Goal: Book appointment/travel/reservation

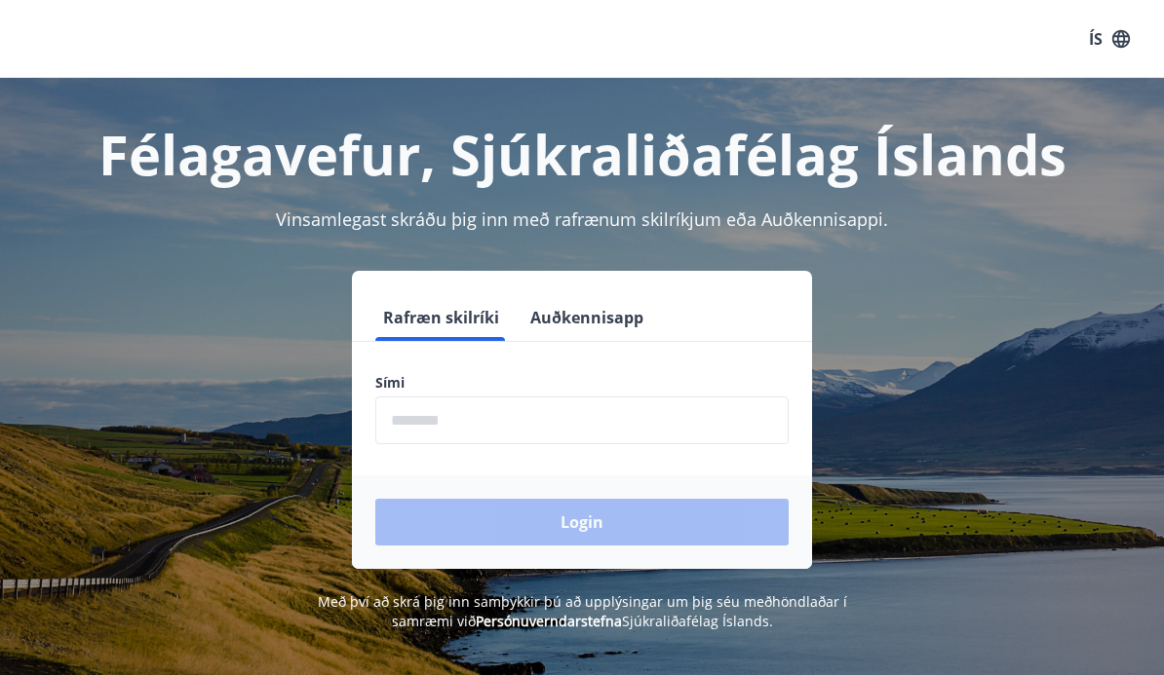
click at [407, 423] on input "phone" at bounding box center [581, 421] width 413 height 48
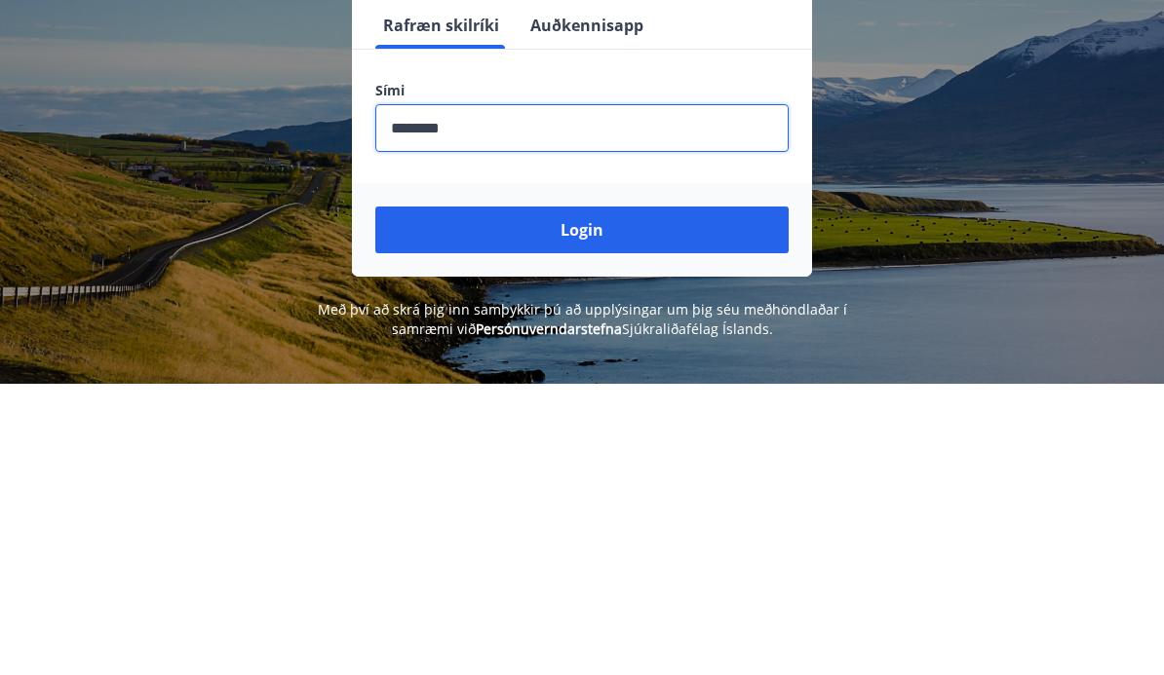
type input "********"
click at [569, 499] on button "Login" at bounding box center [581, 522] width 413 height 47
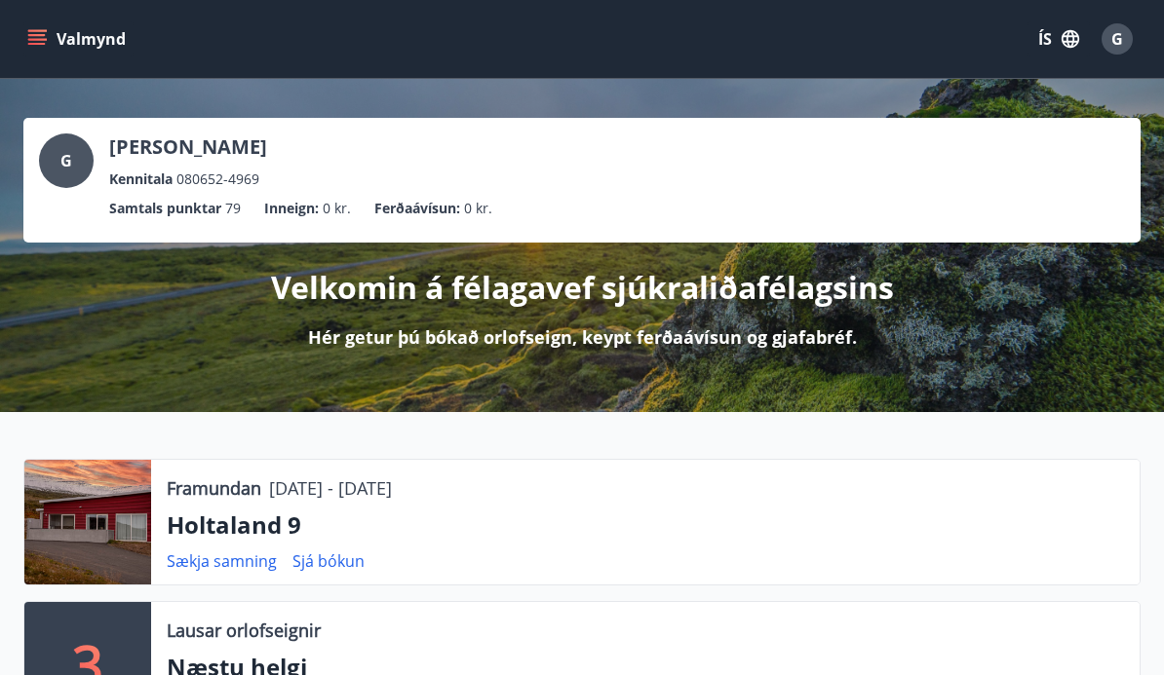
click at [232, 516] on p "Holtaland 9" at bounding box center [645, 525] width 957 height 33
click at [118, 521] on div at bounding box center [87, 522] width 127 height 125
click at [231, 489] on p "Framundan" at bounding box center [214, 488] width 95 height 25
click at [236, 567] on link "Sækja samning" at bounding box center [222, 561] width 110 height 21
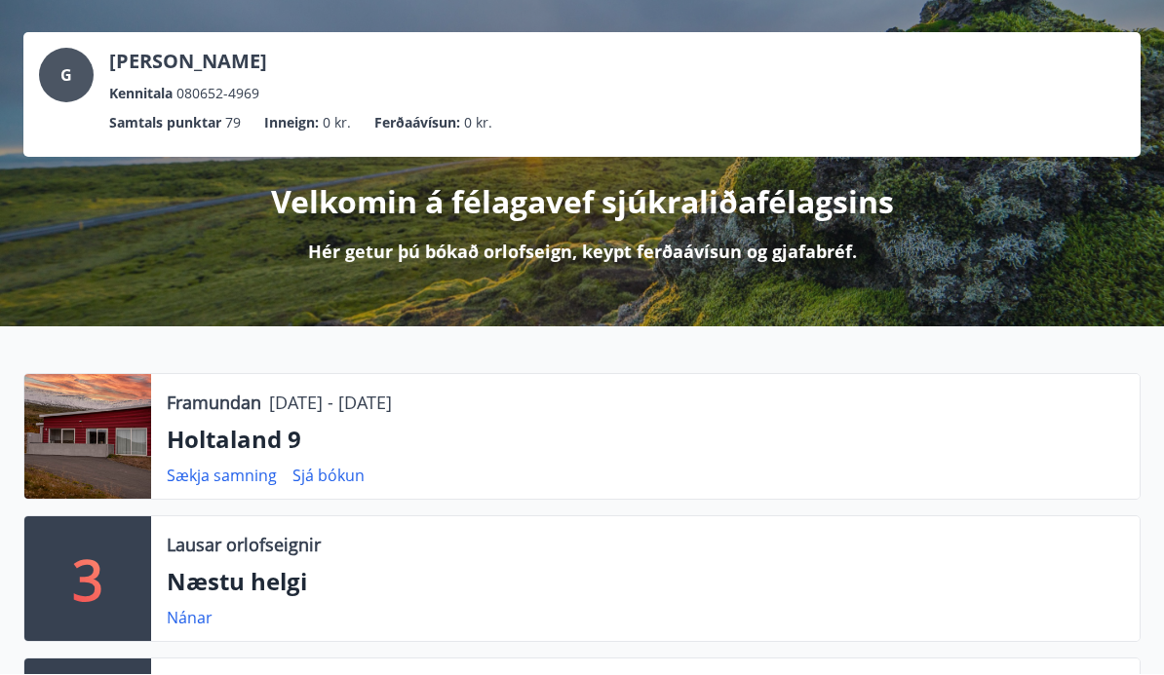
scroll to position [65, 0]
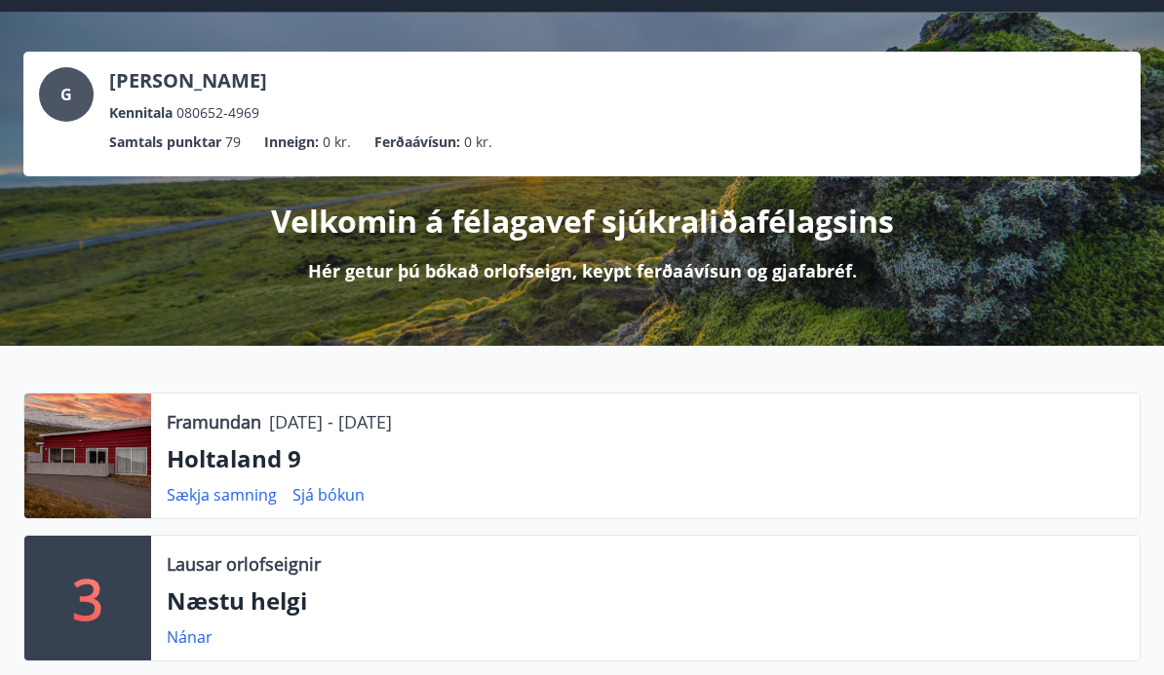
click at [255, 427] on p "Framundan" at bounding box center [214, 422] width 95 height 25
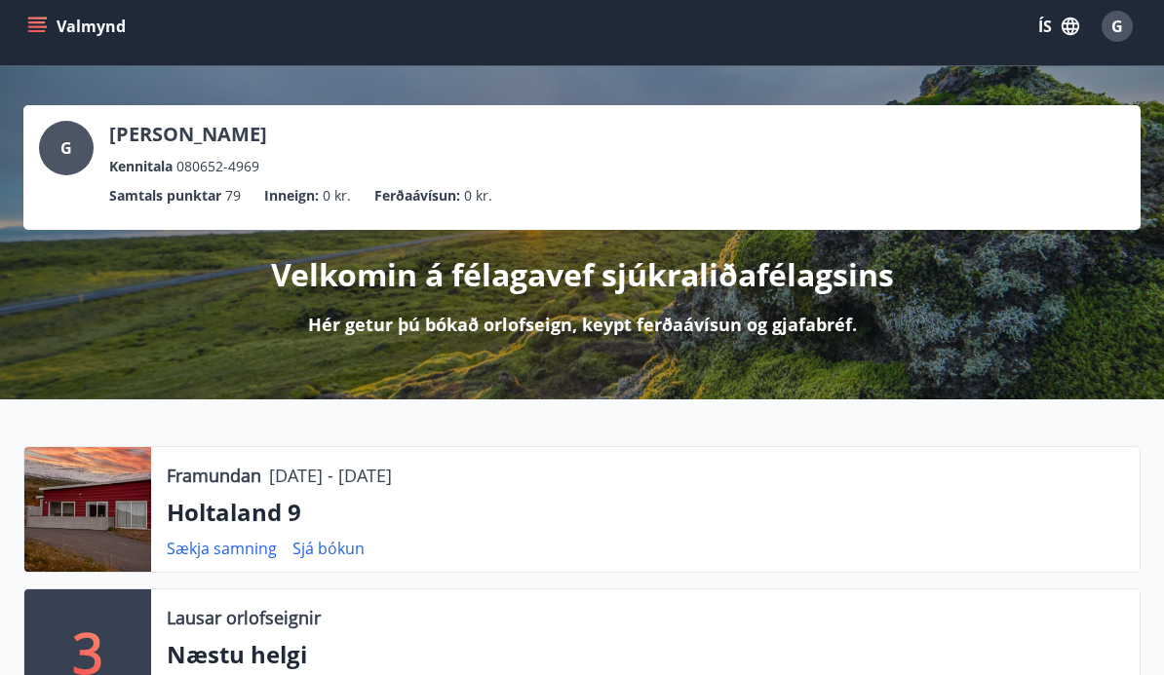
scroll to position [0, 0]
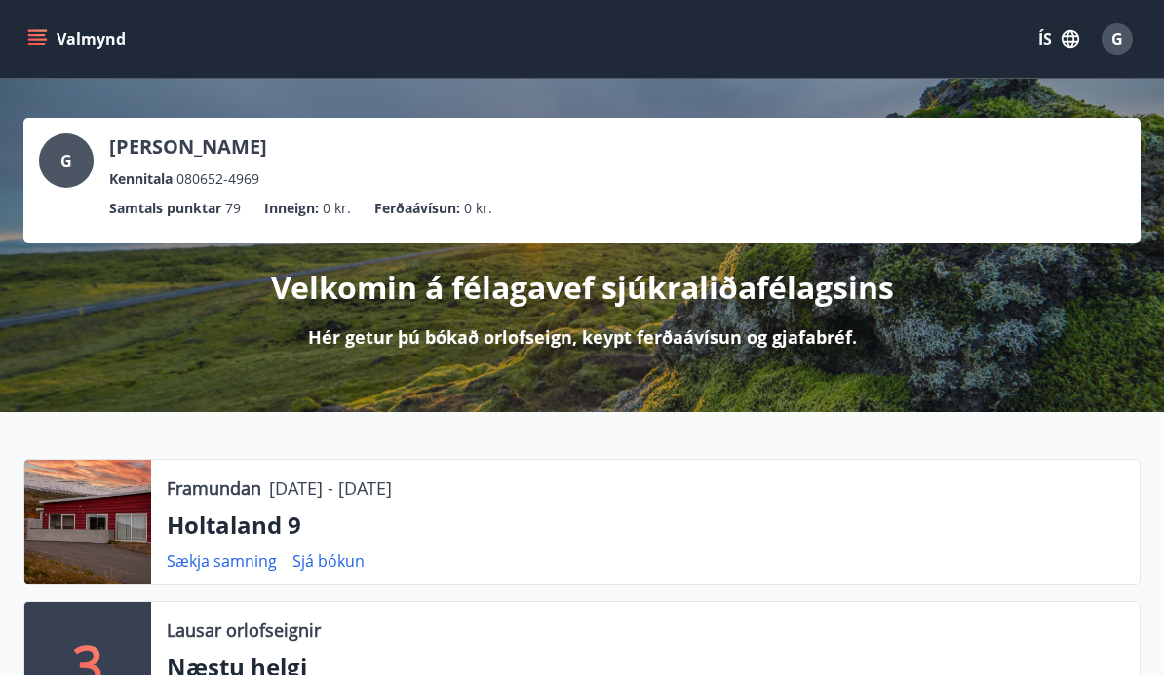
click at [36, 34] on icon "menu" at bounding box center [37, 35] width 18 height 2
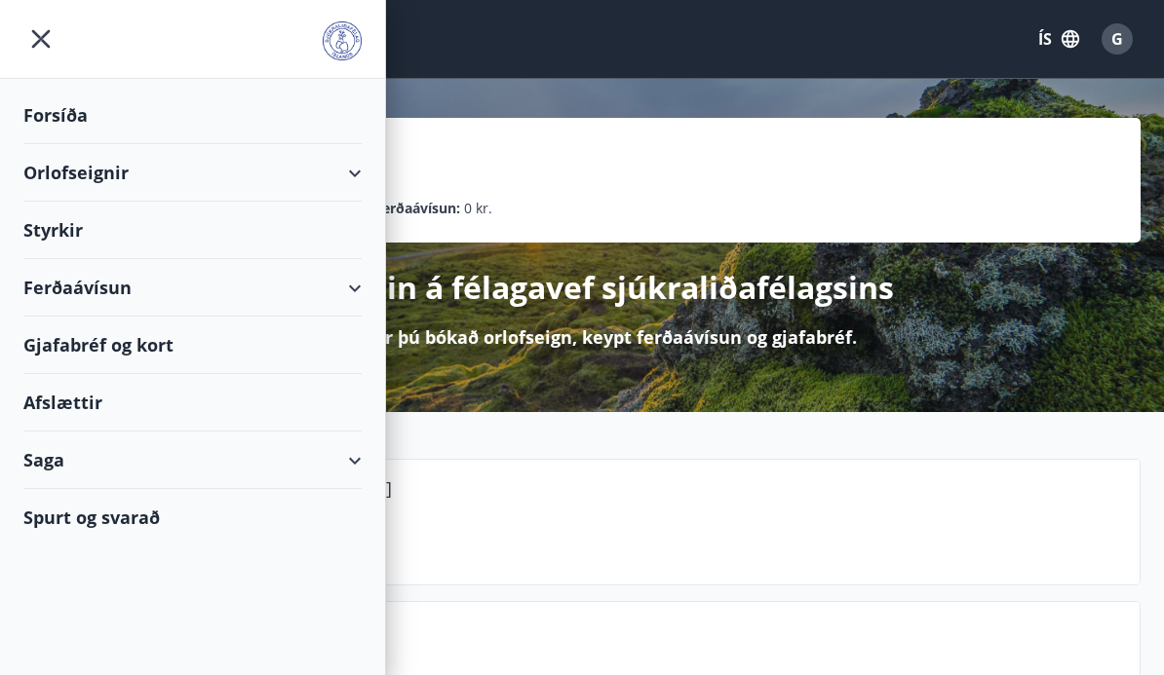
click at [114, 173] on div "Orlofseignir" at bounding box center [192, 173] width 338 height 58
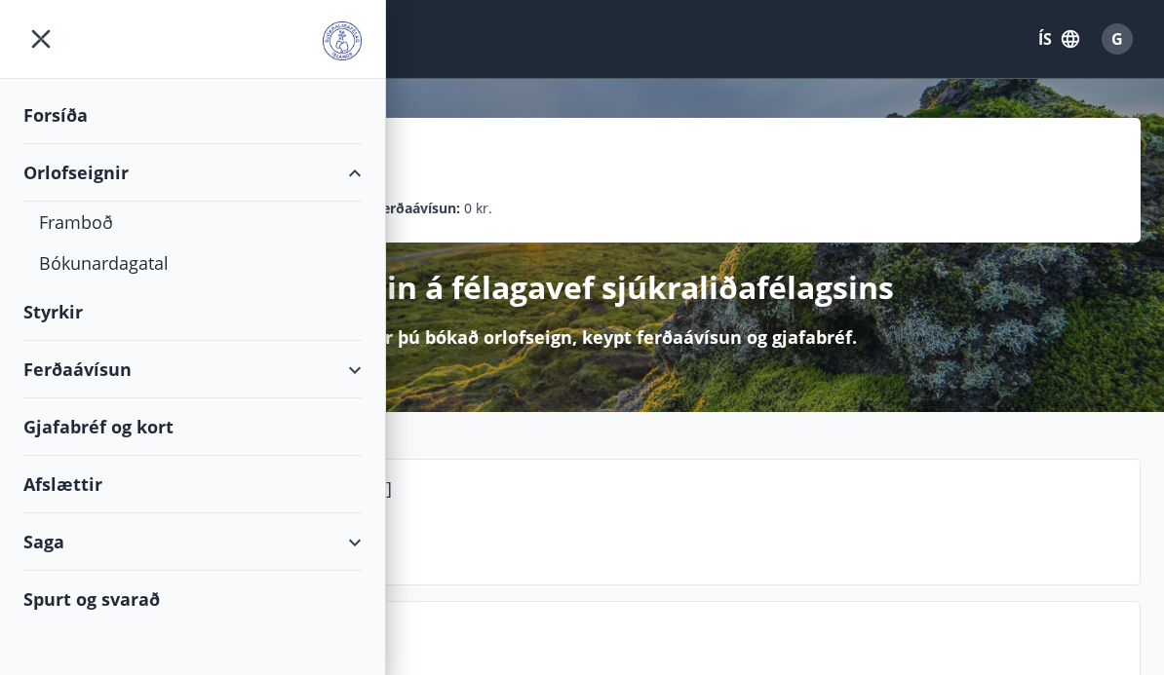
click at [149, 263] on div "Bókunardagatal" at bounding box center [192, 263] width 307 height 41
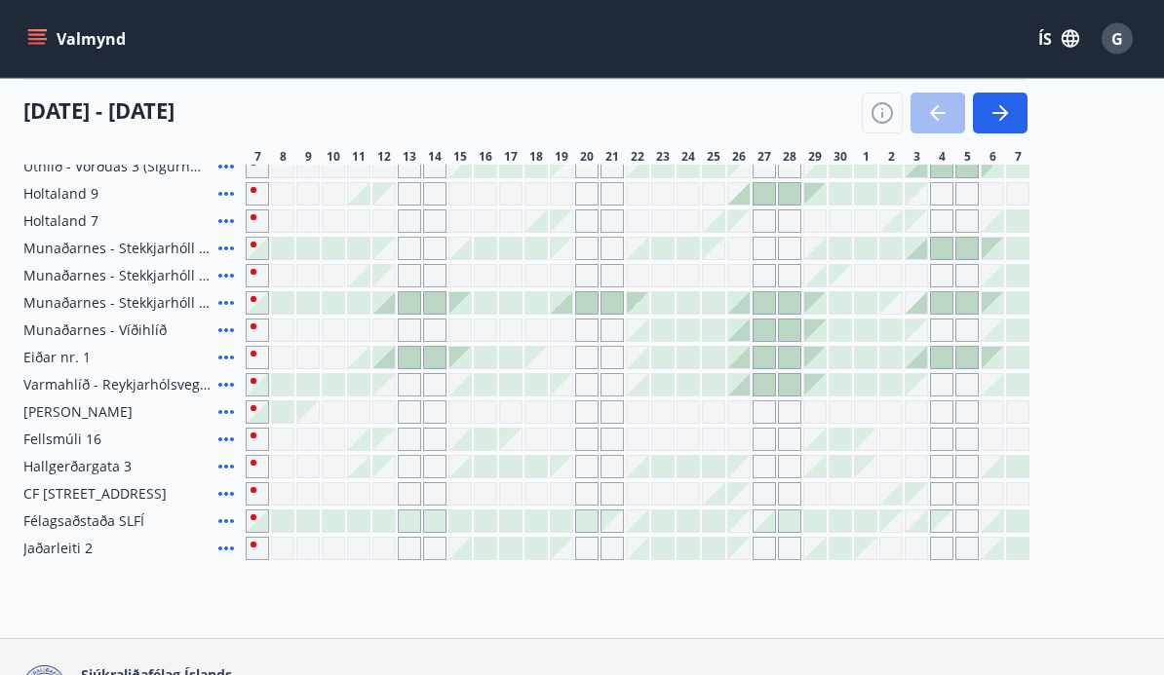
scroll to position [321, 0]
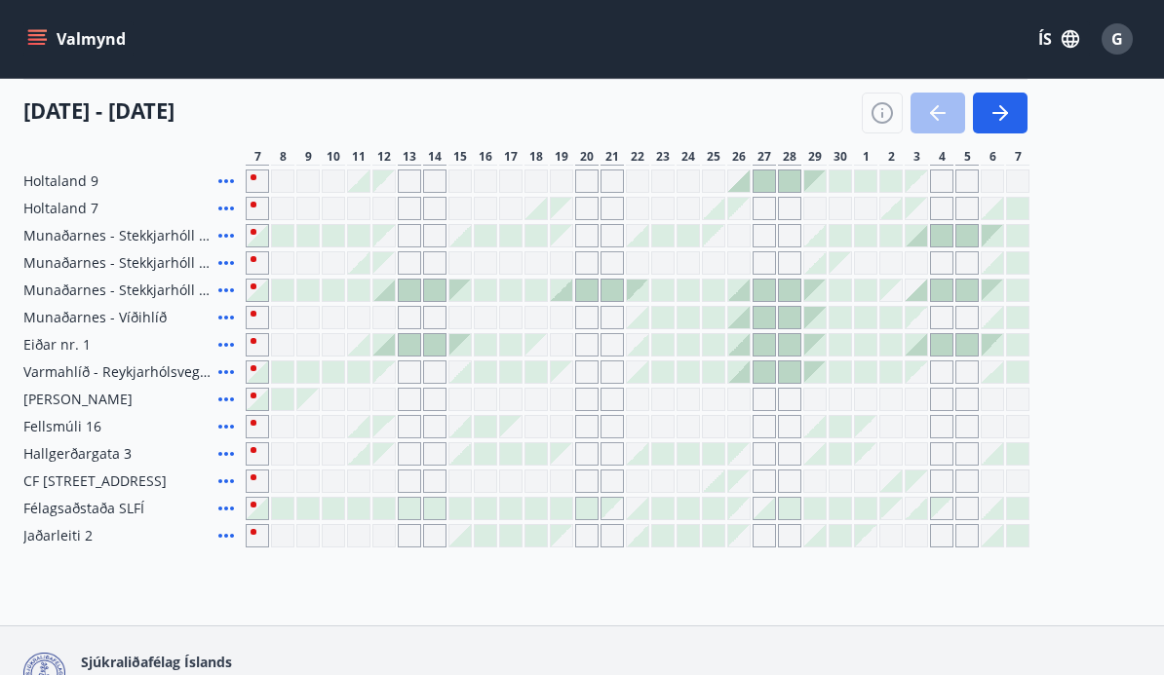
click at [89, 173] on span "Holtaland 9" at bounding box center [60, 181] width 75 height 19
click at [89, 188] on span "Holtaland 9" at bounding box center [60, 181] width 75 height 19
click at [71, 190] on span "Holtaland 9" at bounding box center [60, 181] width 75 height 19
click at [62, 190] on span "Holtaland 9" at bounding box center [60, 181] width 75 height 19
click at [61, 189] on span "Holtaland 9" at bounding box center [60, 181] width 75 height 19
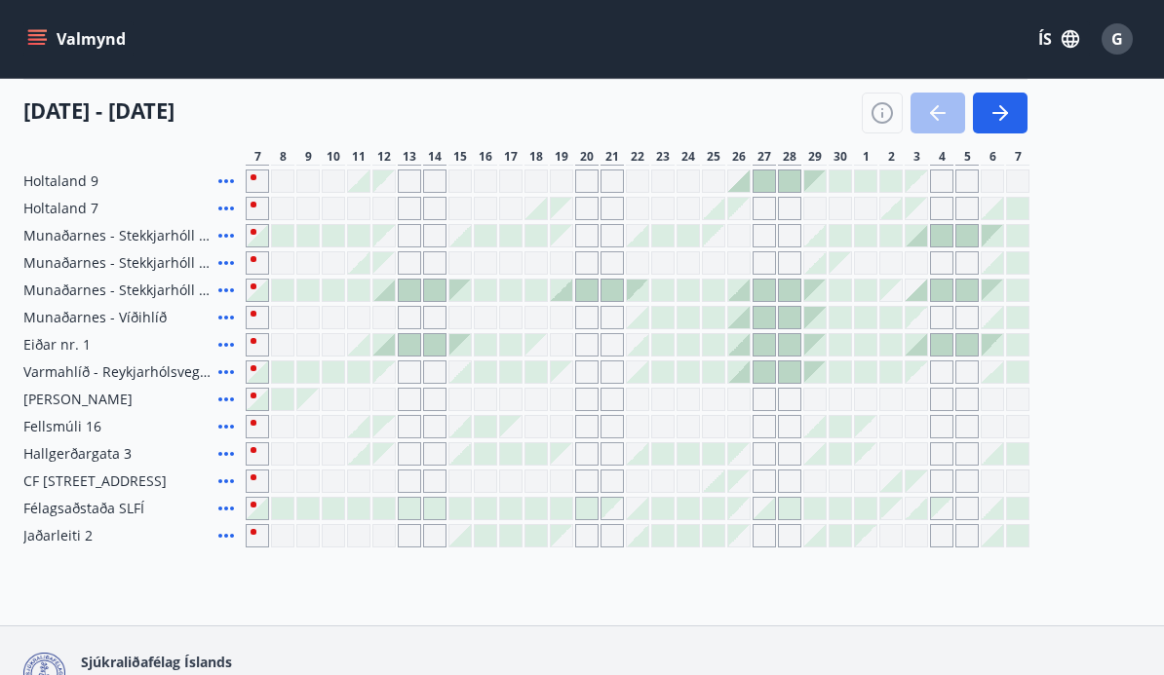
click at [74, 199] on span "Holtaland 7" at bounding box center [60, 208] width 75 height 19
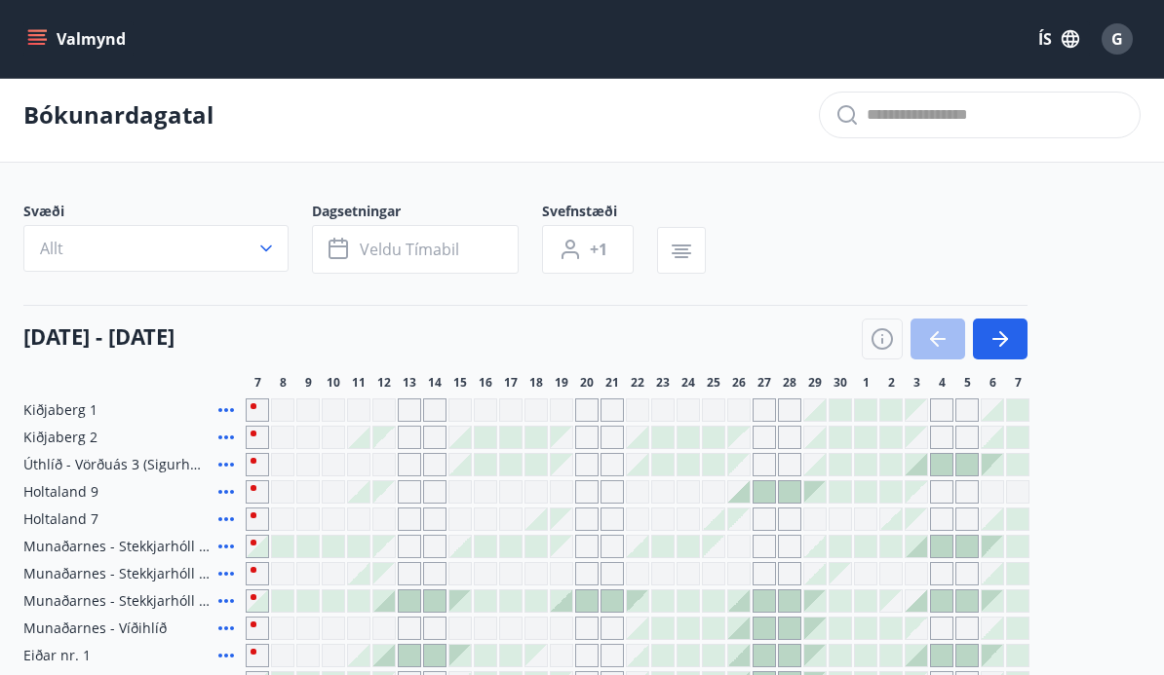
scroll to position [0, 0]
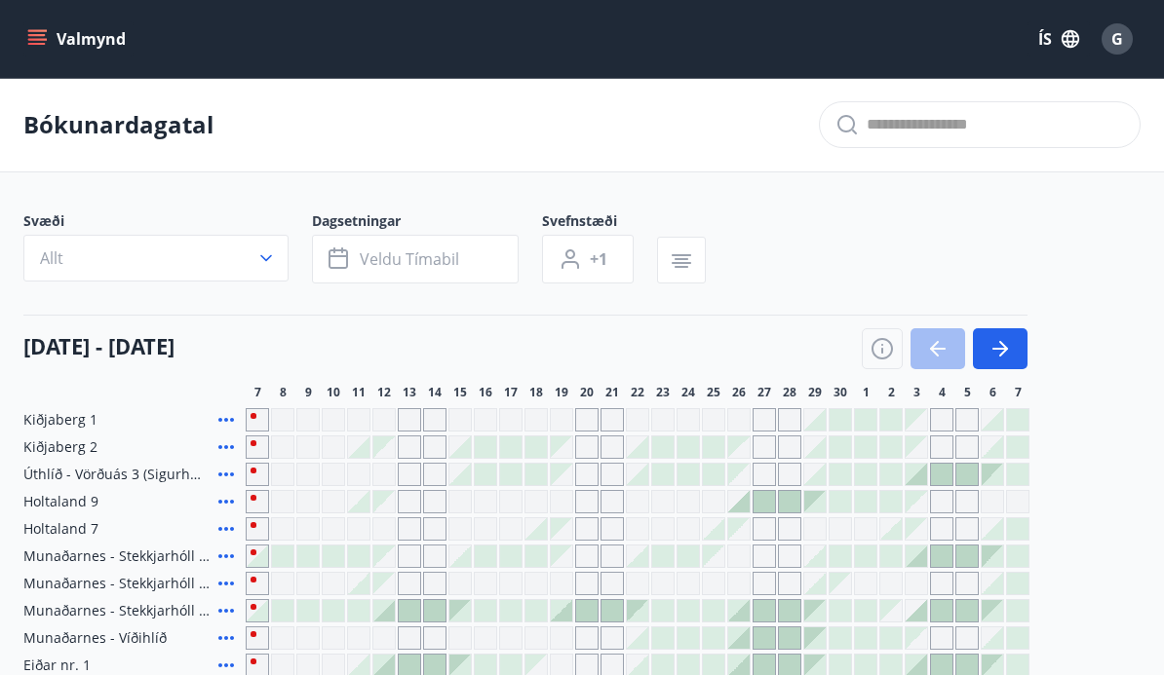
click at [74, 427] on span "Kiðjaberg 1" at bounding box center [60, 419] width 74 height 19
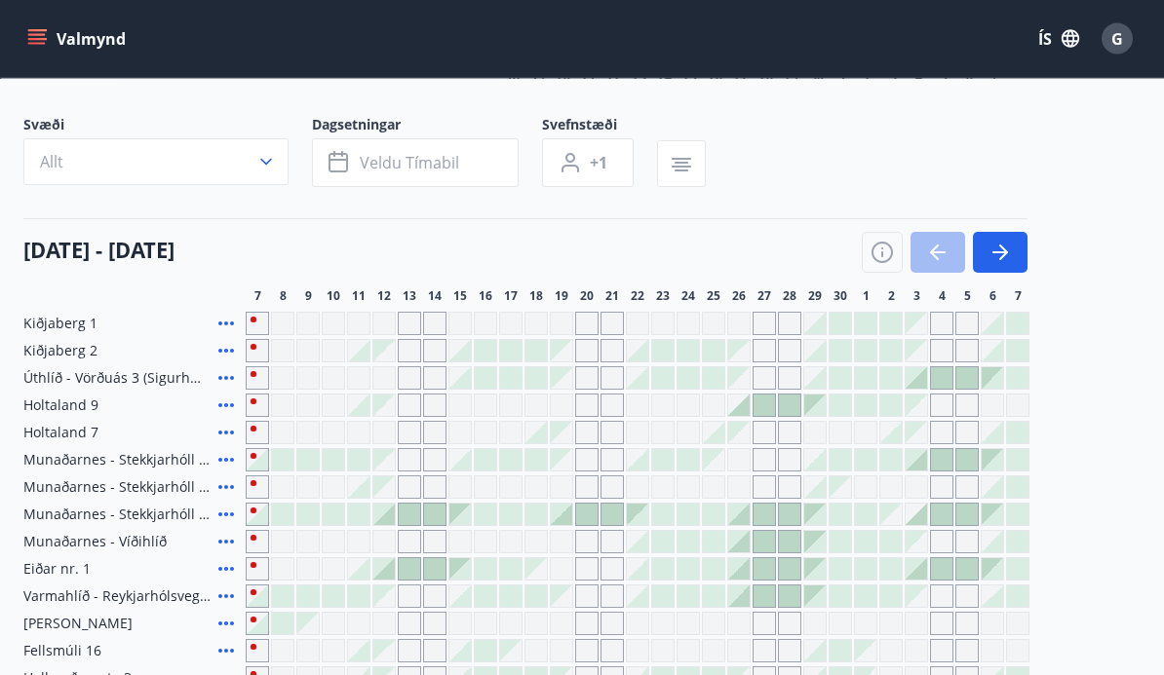
scroll to position [345, 0]
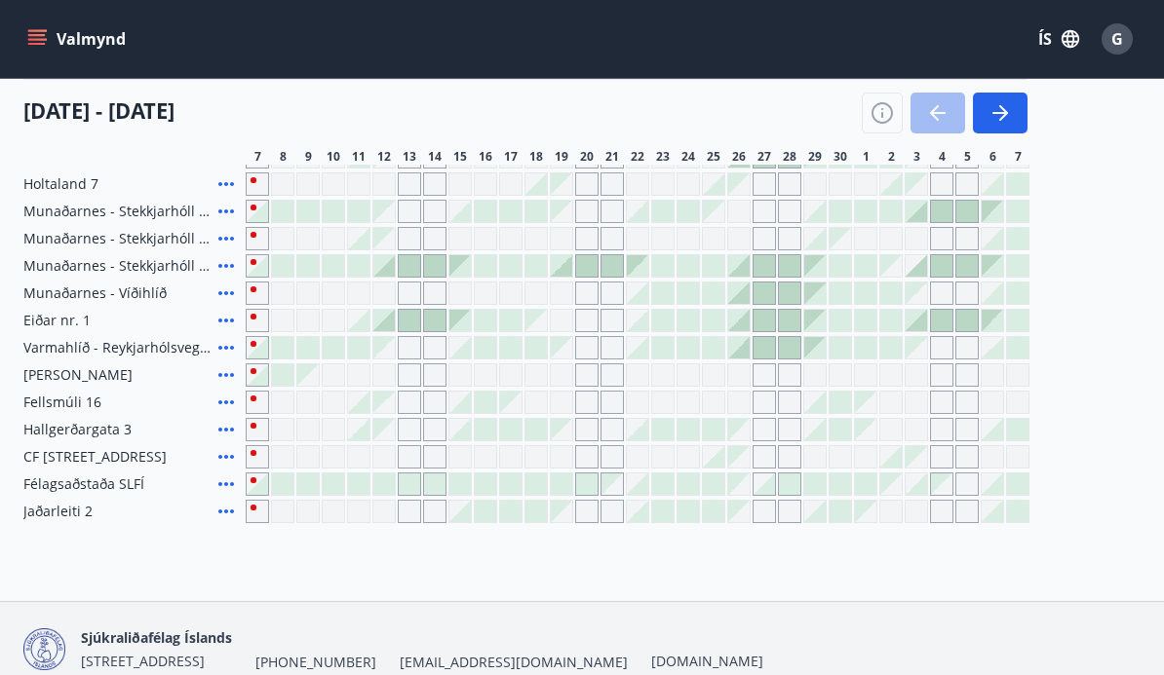
click at [230, 188] on icon at bounding box center [225, 184] width 23 height 23
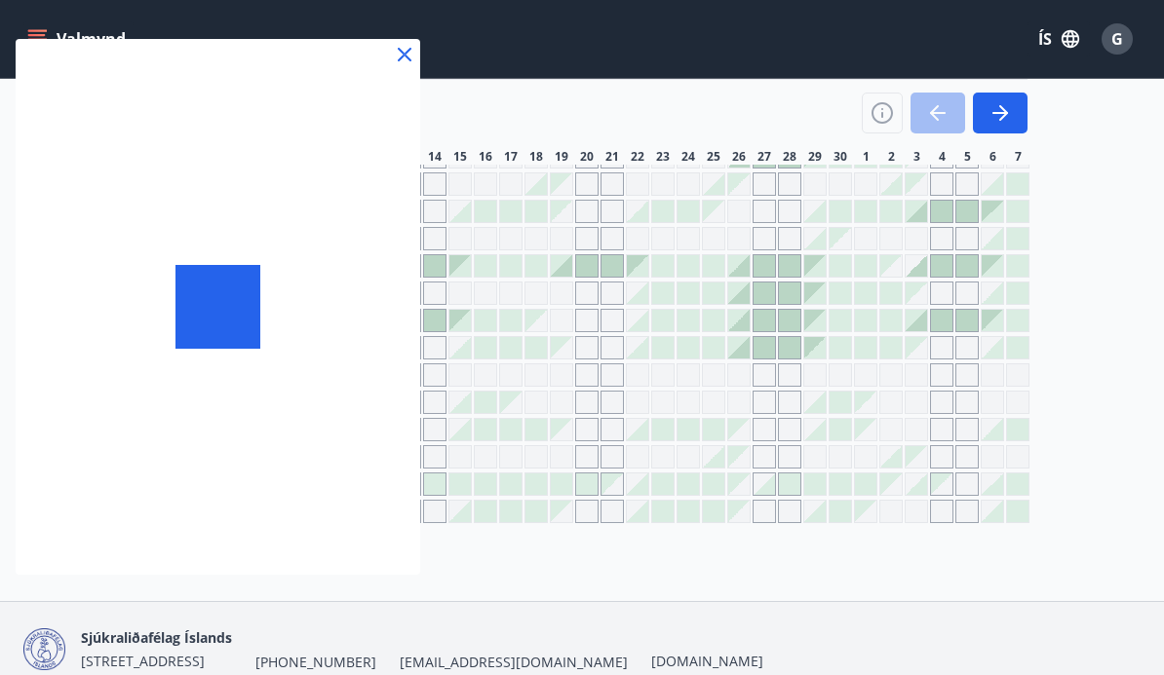
click at [217, 187] on div at bounding box center [218, 307] width 404 height 536
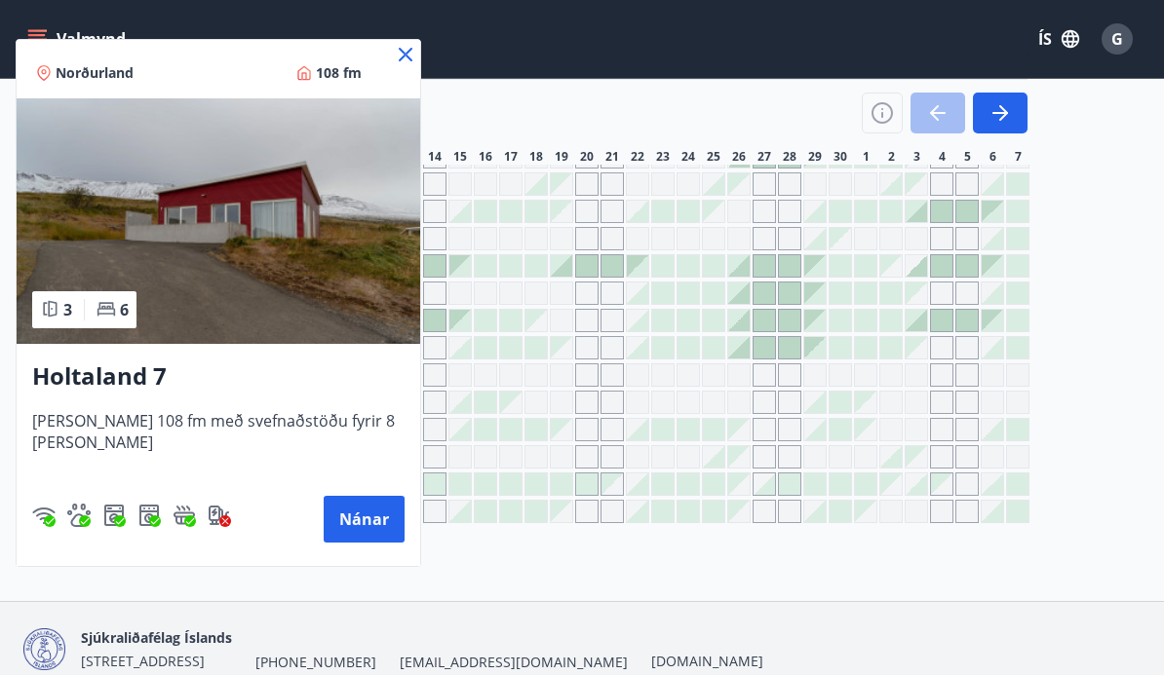
click at [206, 273] on img at bounding box center [219, 221] width 404 height 246
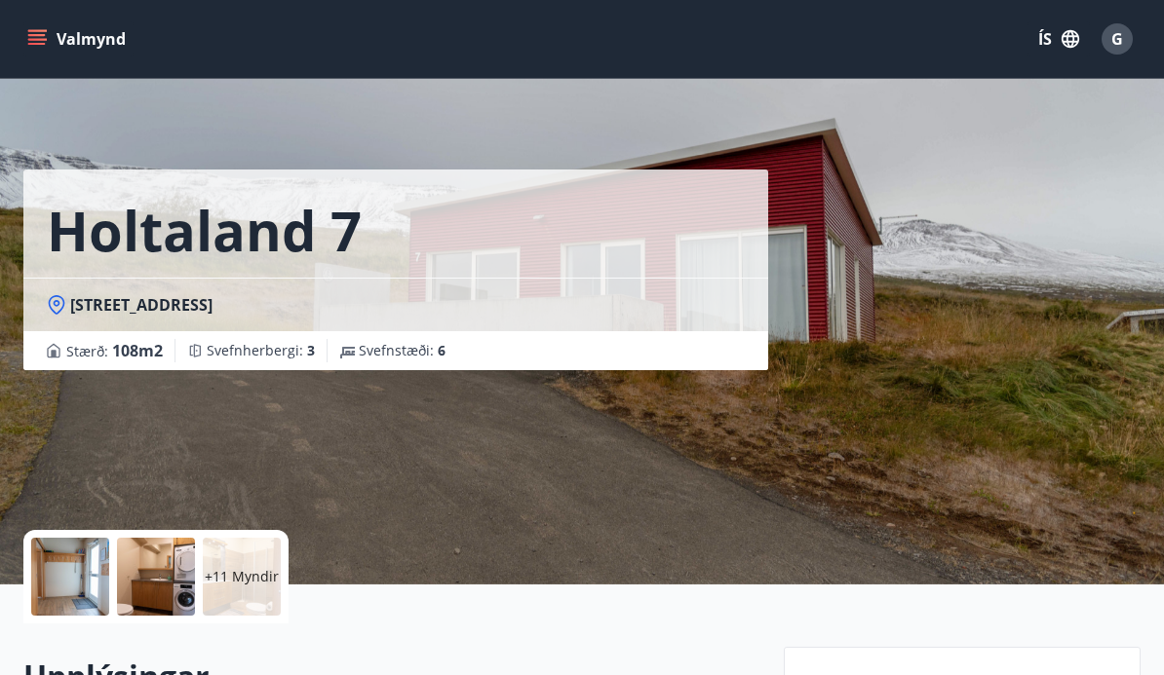
click at [174, 585] on div at bounding box center [156, 577] width 78 height 78
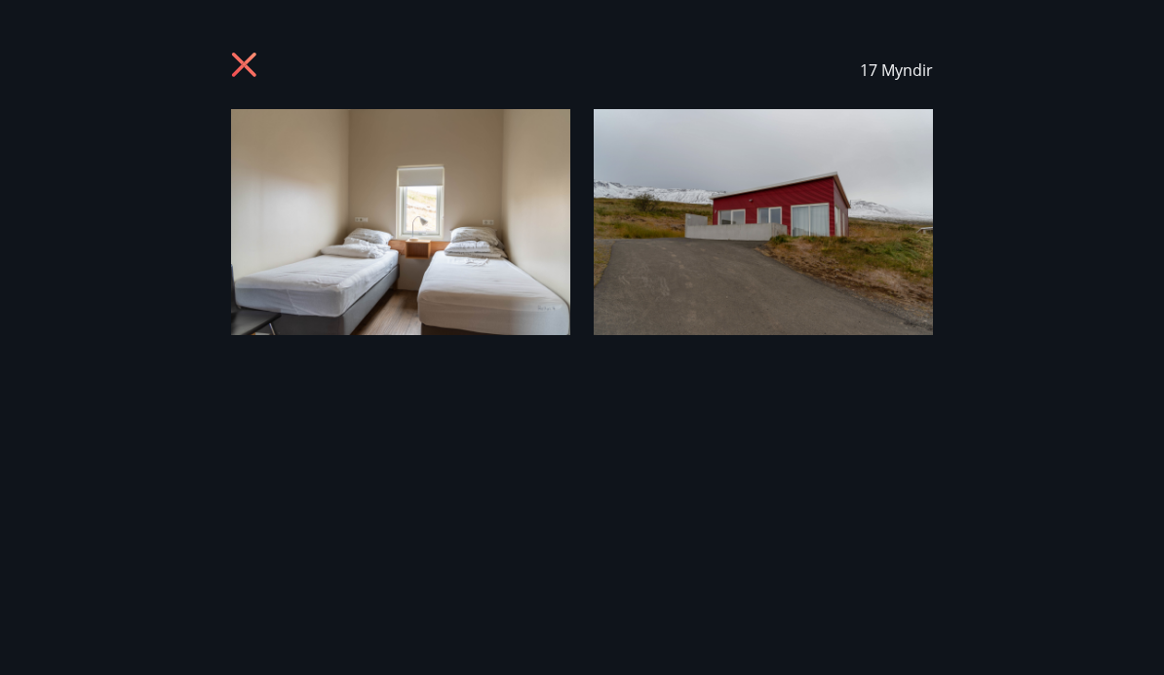
click at [254, 52] on icon at bounding box center [246, 67] width 31 height 31
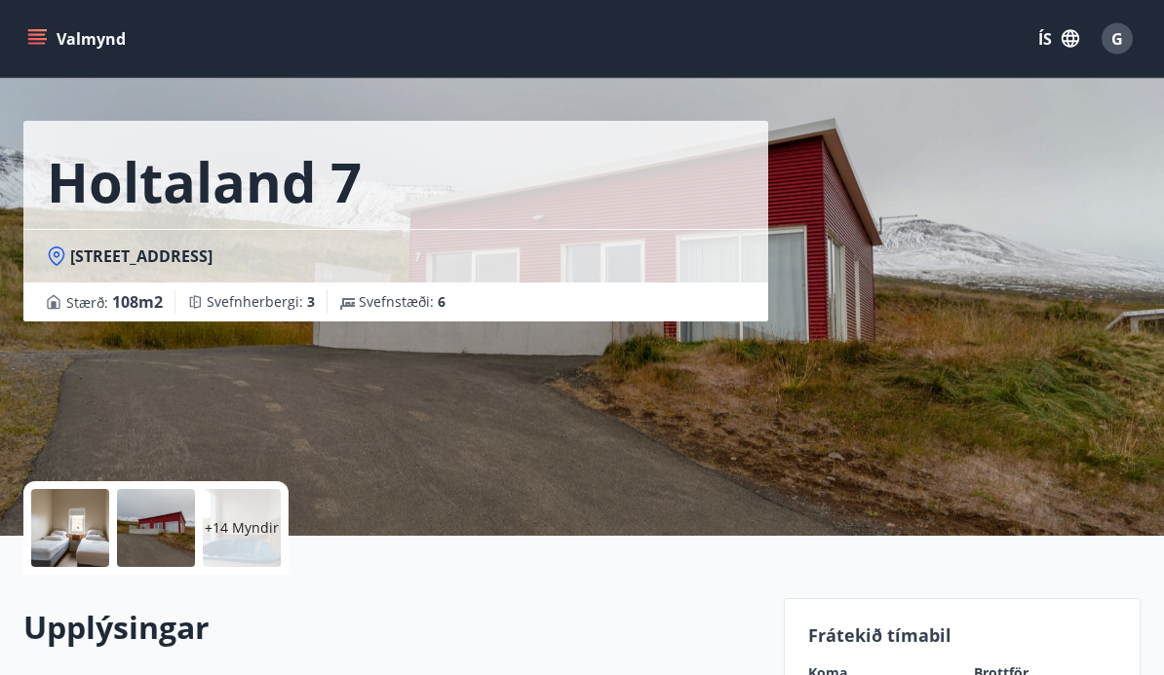
scroll to position [48, 0]
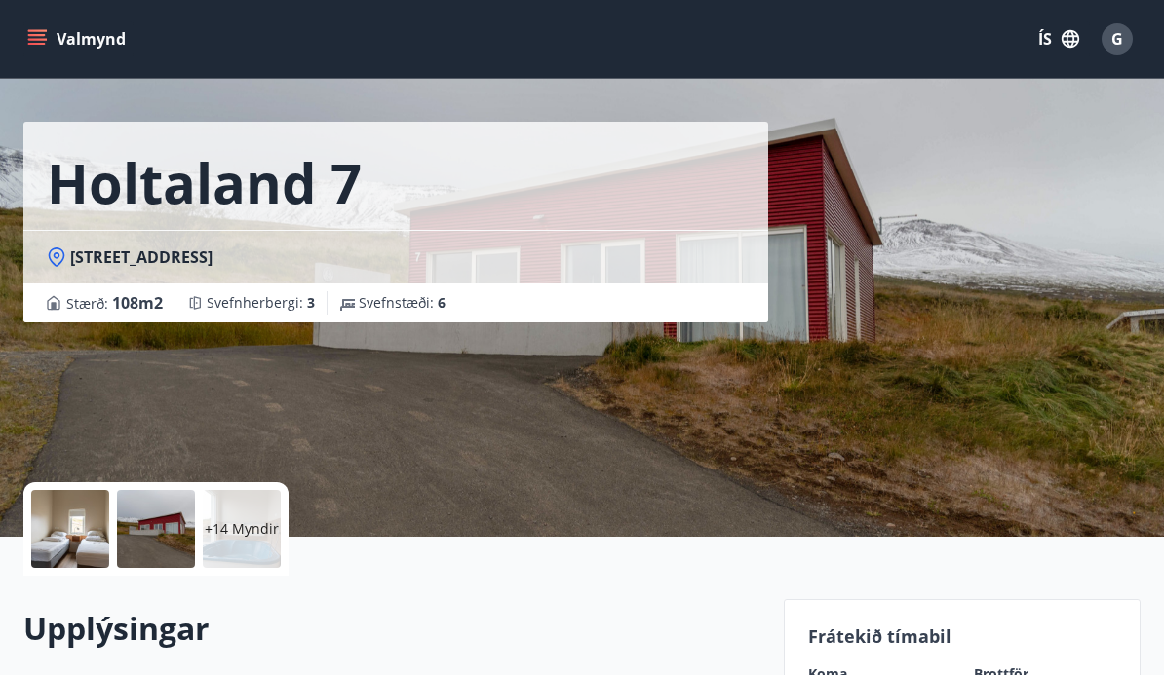
click at [159, 548] on div at bounding box center [156, 529] width 78 height 78
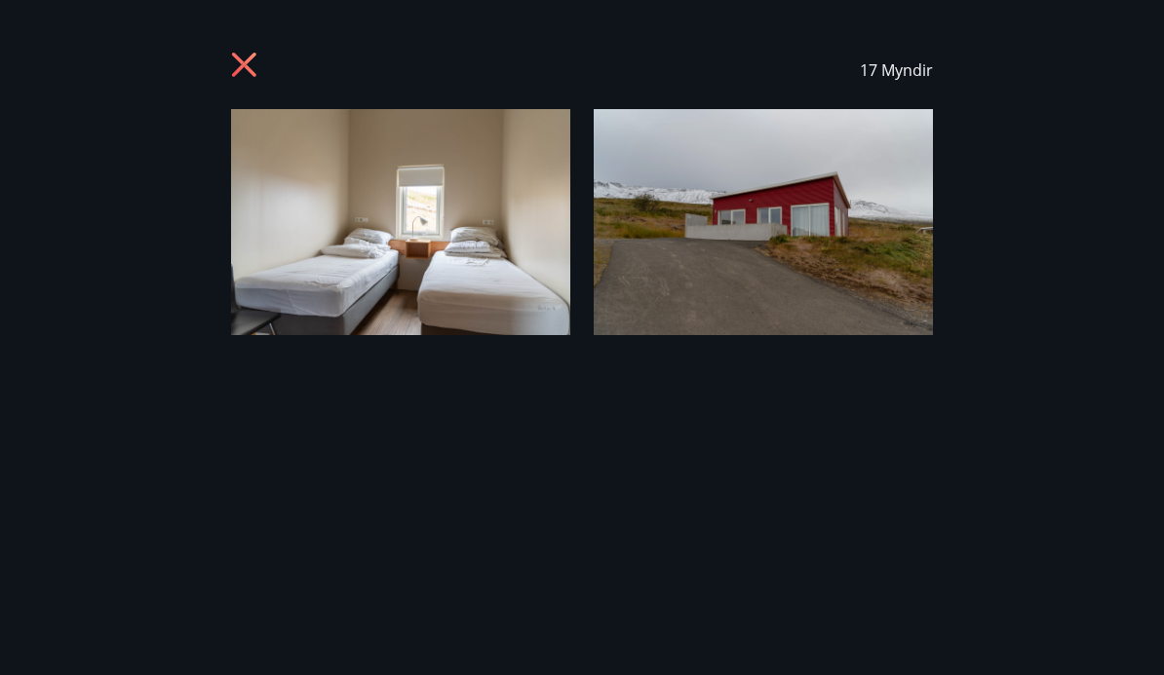
scroll to position [0, 0]
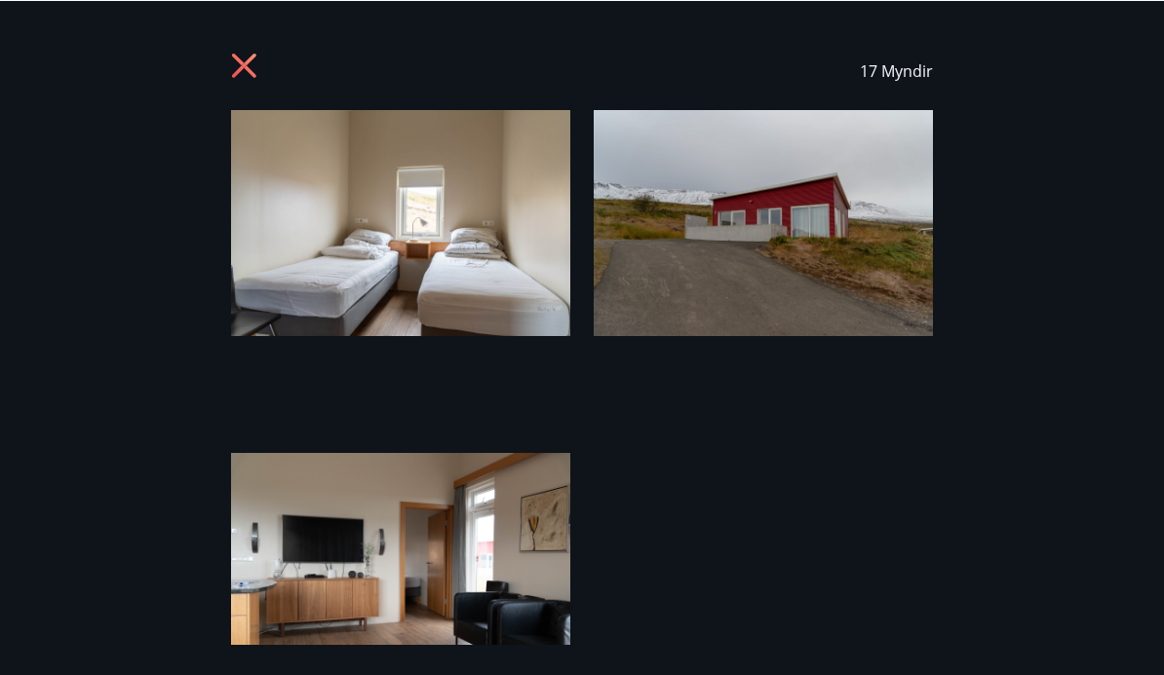
click at [257, 65] on icon at bounding box center [246, 67] width 31 height 31
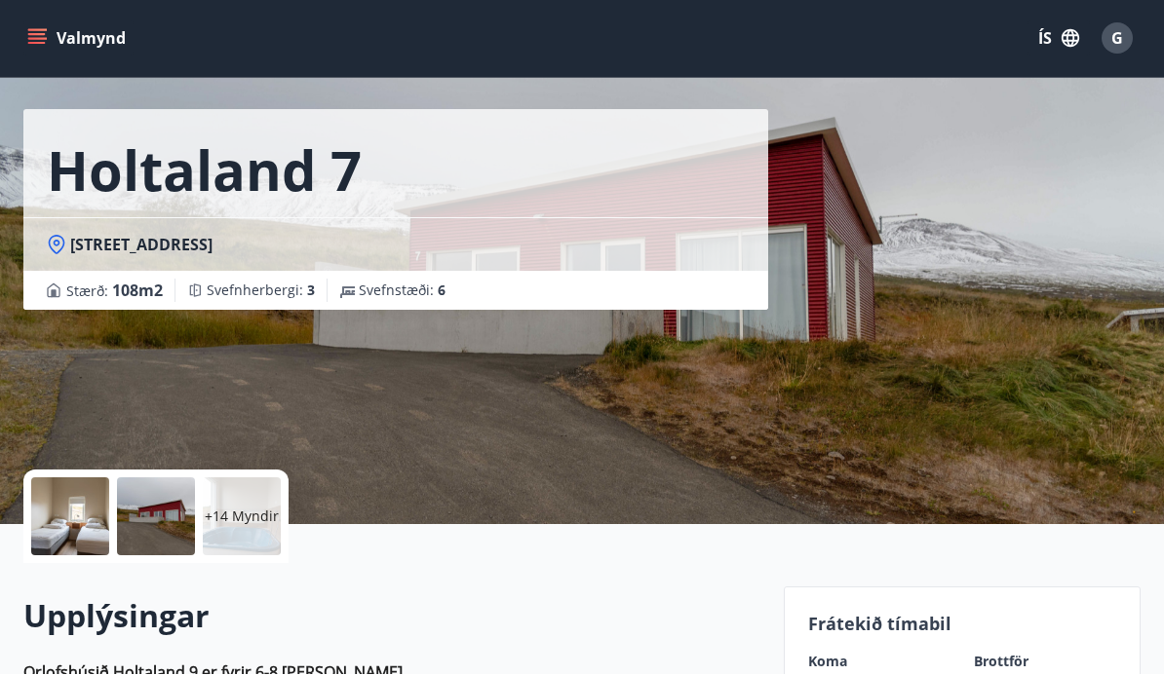
click at [248, 514] on p "+14 Myndir" at bounding box center [242, 517] width 74 height 19
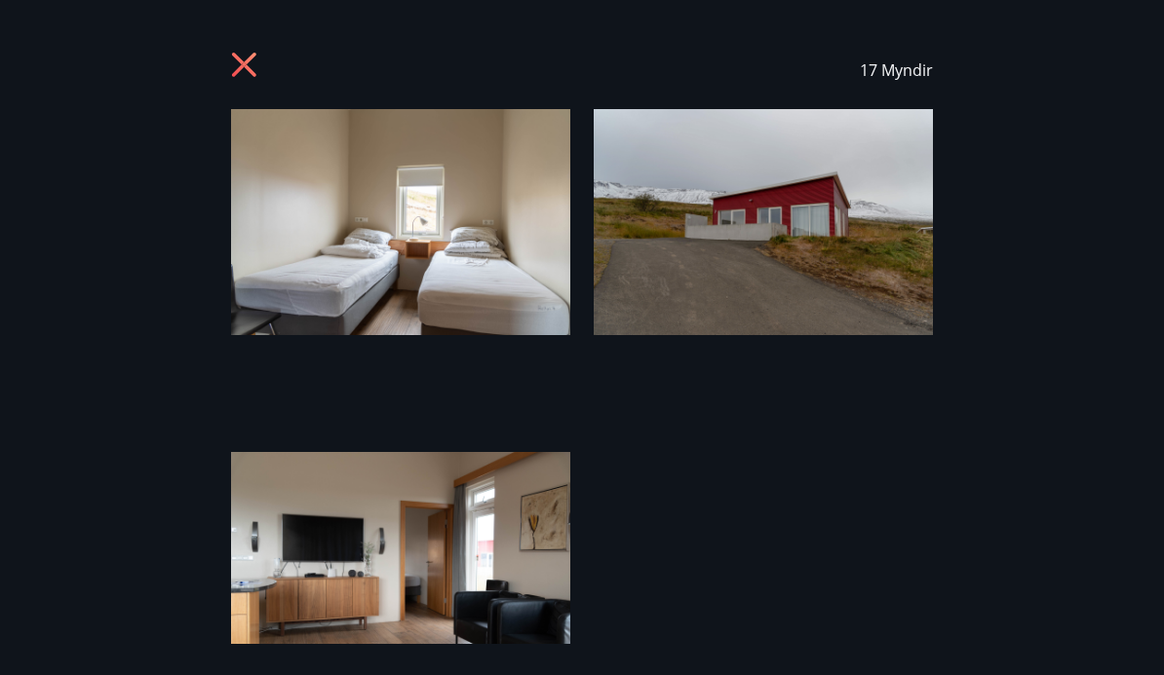
click at [250, 62] on icon at bounding box center [246, 67] width 31 height 31
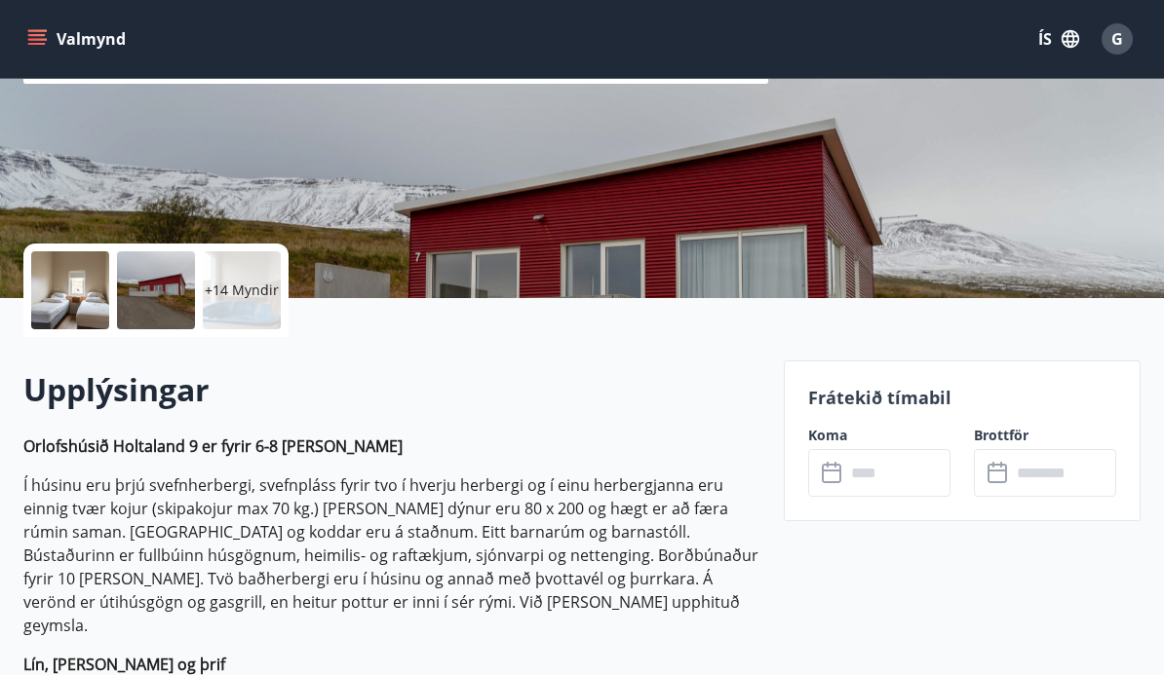
scroll to position [172, 0]
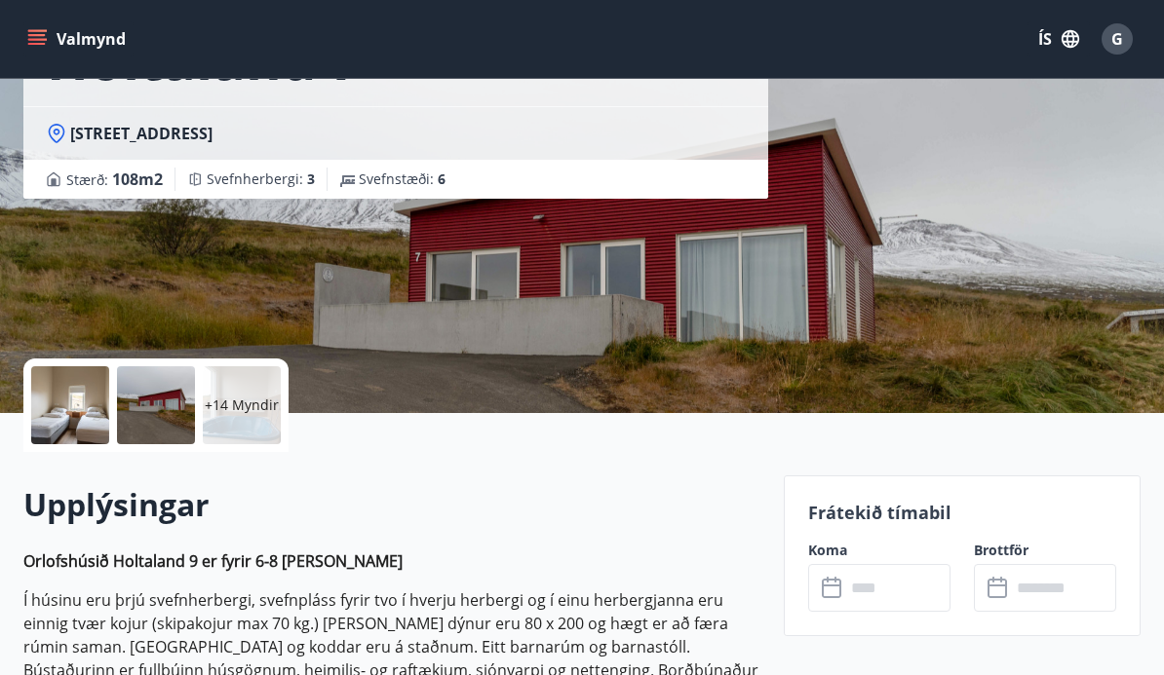
click at [72, 418] on div at bounding box center [70, 405] width 78 height 78
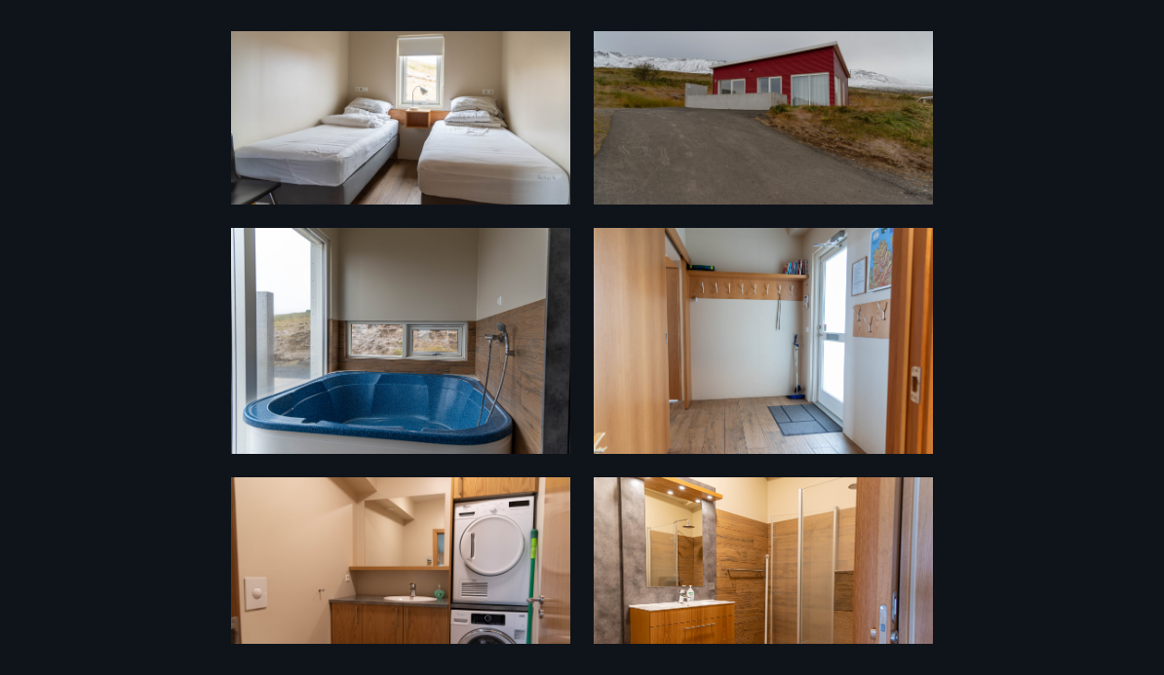
scroll to position [137, 0]
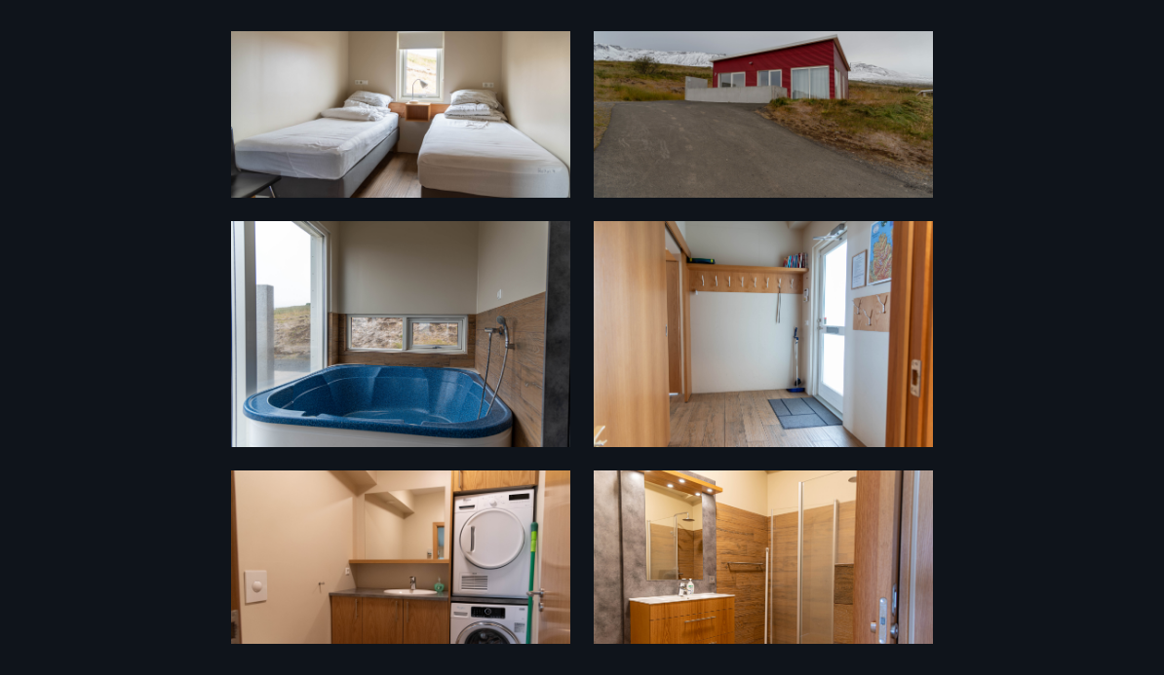
click at [824, 363] on img at bounding box center [763, 334] width 339 height 226
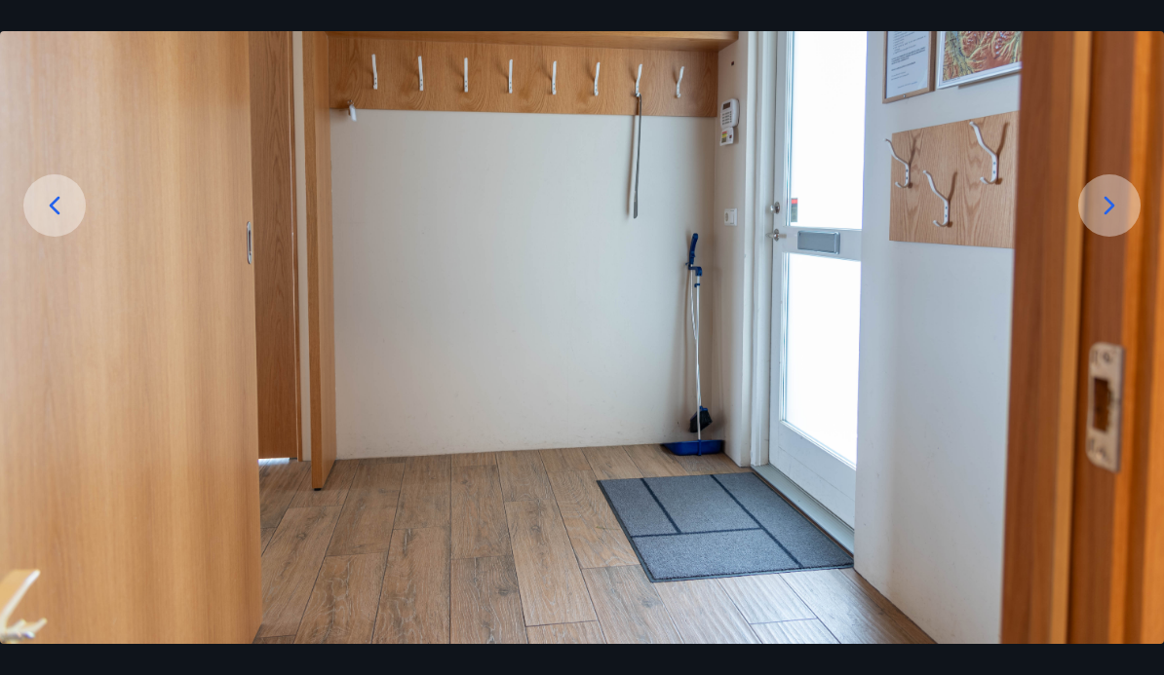
scroll to position [242, 0]
click at [1120, 221] on icon at bounding box center [1109, 205] width 31 height 31
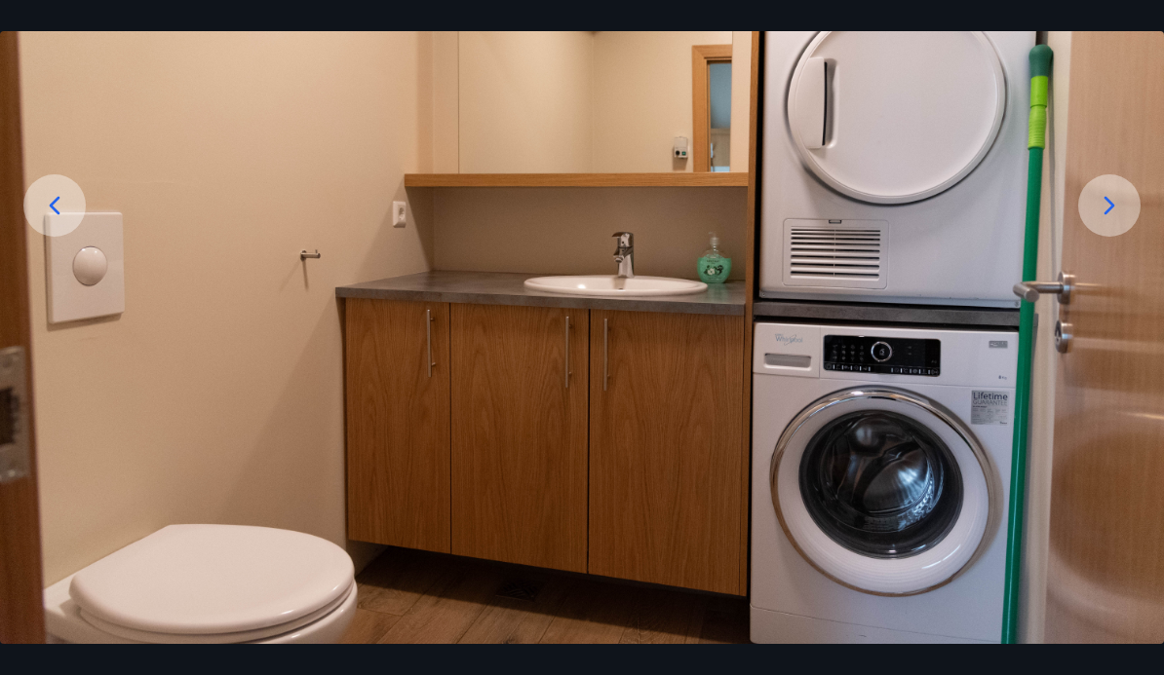
click at [1117, 221] on icon at bounding box center [1109, 205] width 31 height 31
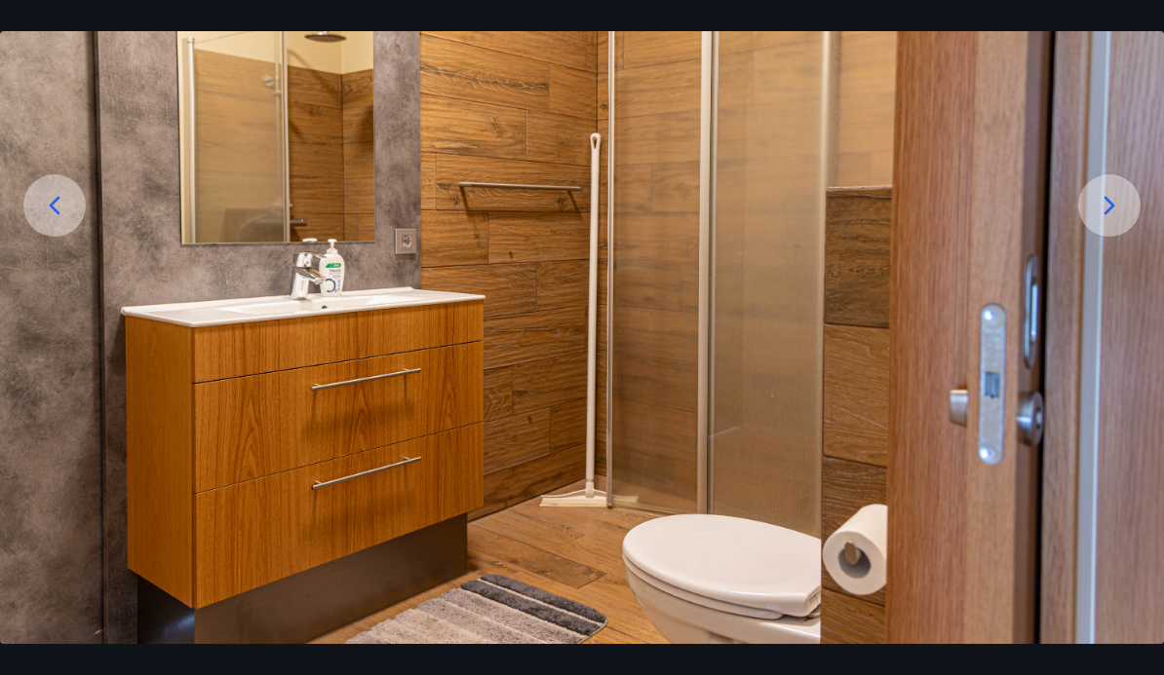
click at [1120, 221] on icon at bounding box center [1109, 205] width 31 height 31
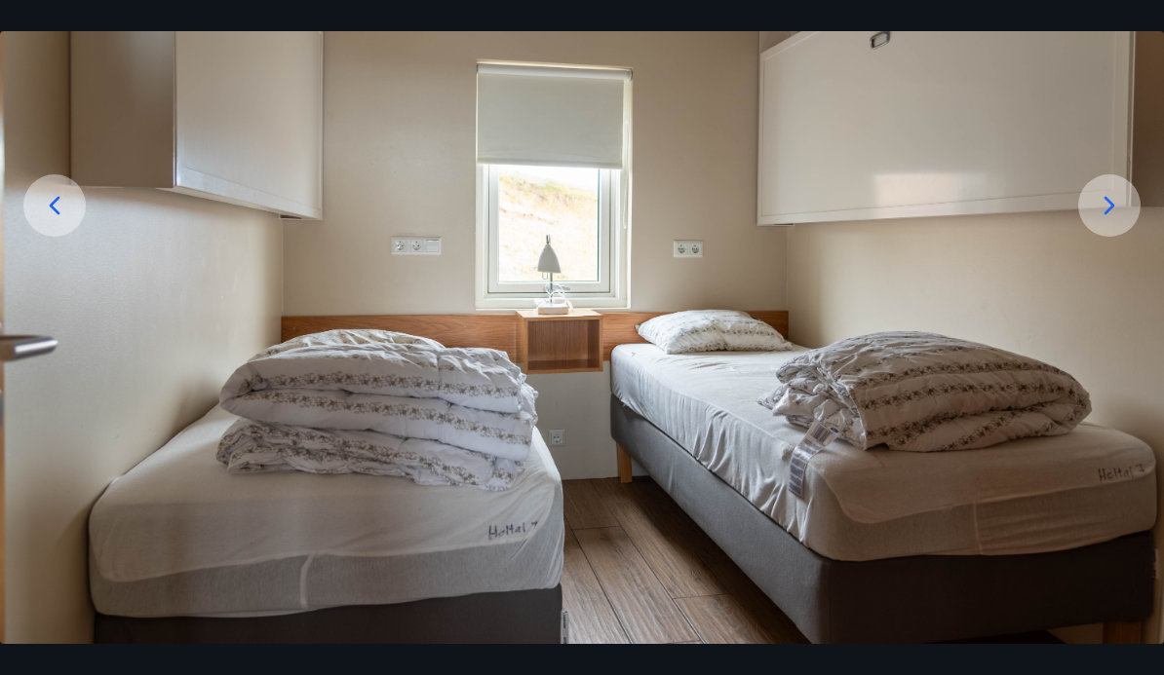
click at [1116, 221] on icon at bounding box center [1109, 205] width 31 height 31
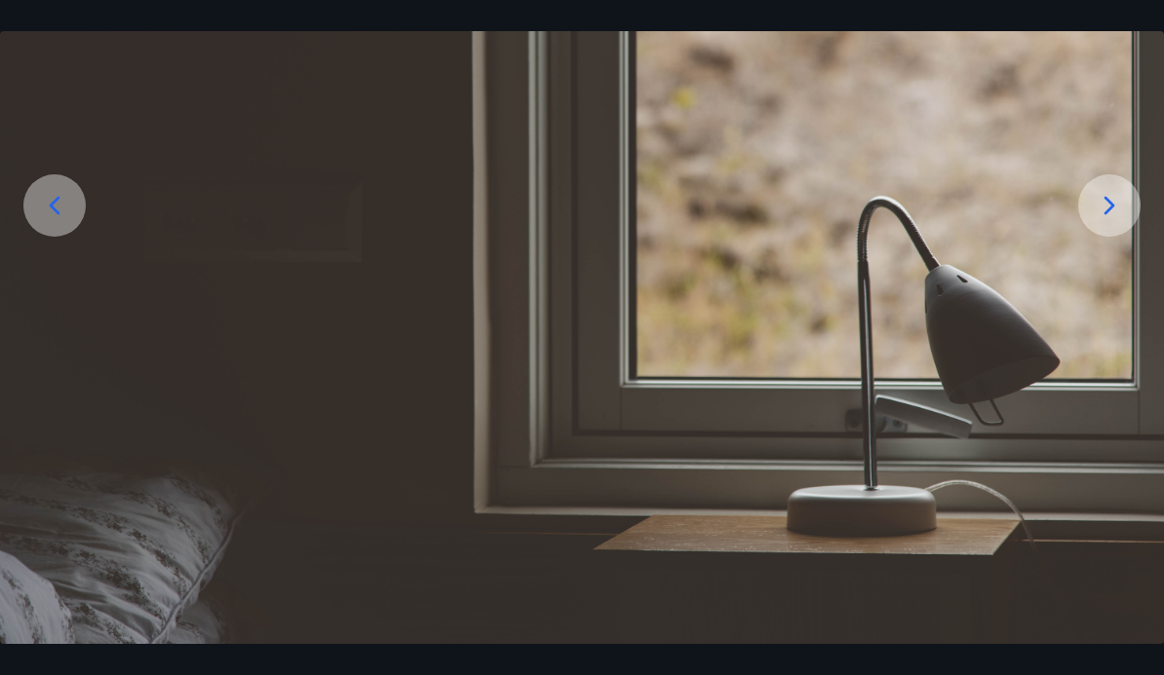
click at [1124, 221] on icon at bounding box center [1109, 205] width 31 height 31
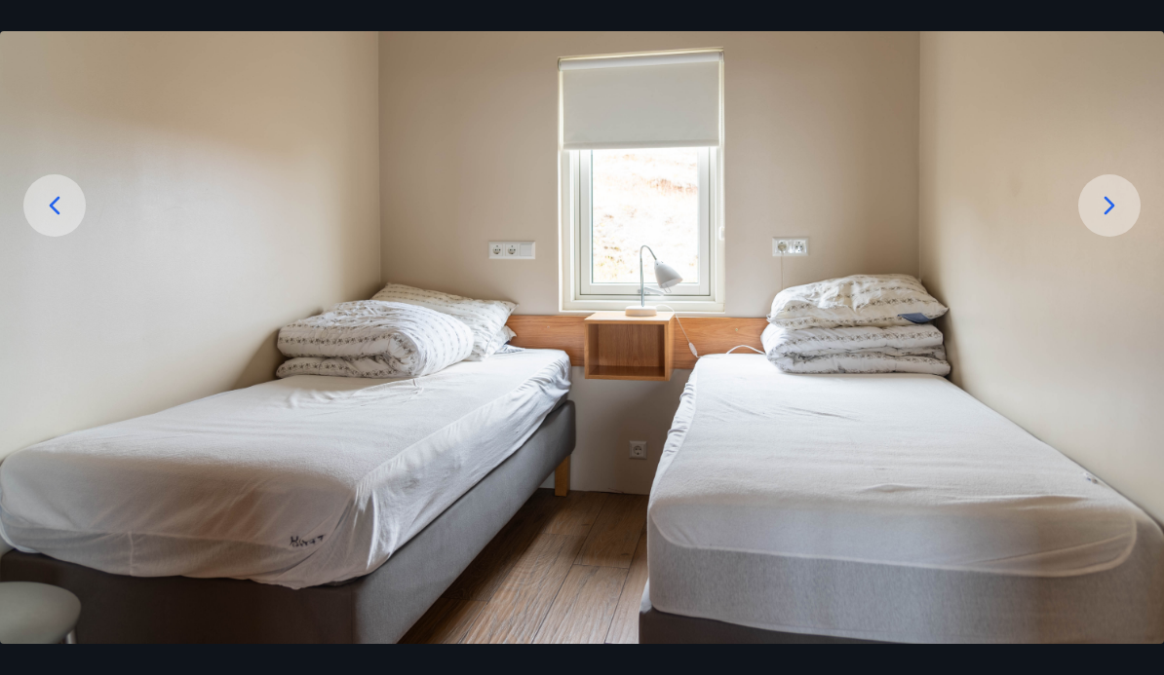
click at [1128, 237] on div at bounding box center [1109, 205] width 62 height 62
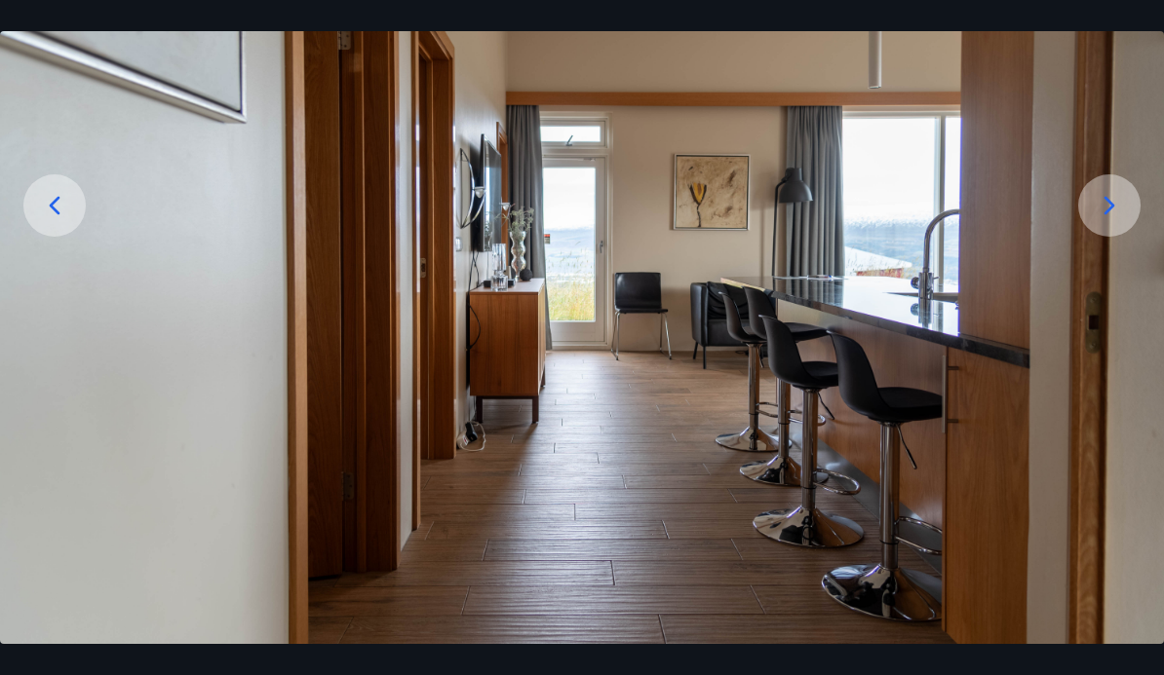
click at [1120, 221] on icon at bounding box center [1109, 205] width 31 height 31
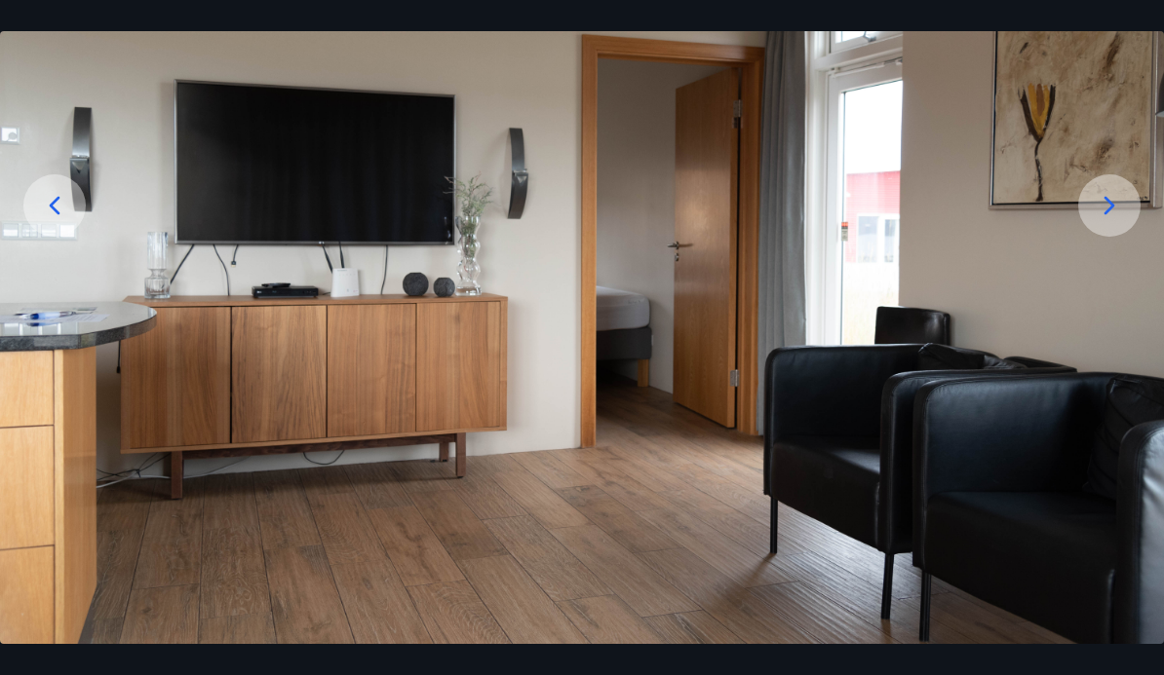
click at [1128, 237] on div at bounding box center [1109, 205] width 62 height 62
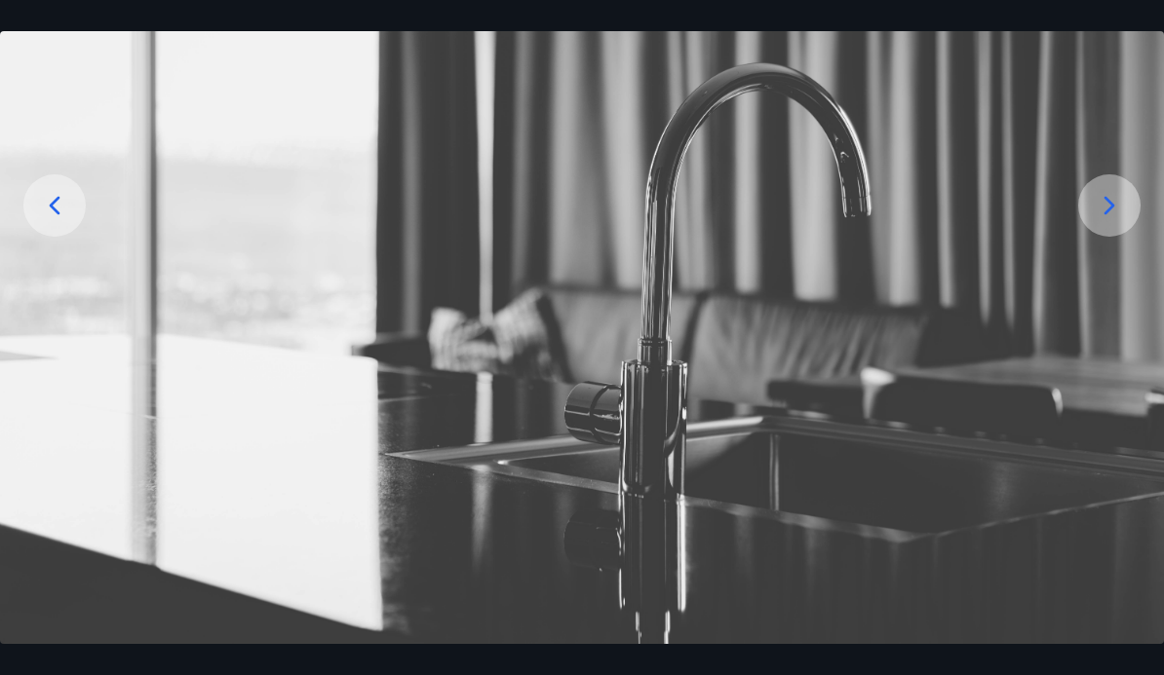
click at [1122, 221] on icon at bounding box center [1109, 205] width 31 height 31
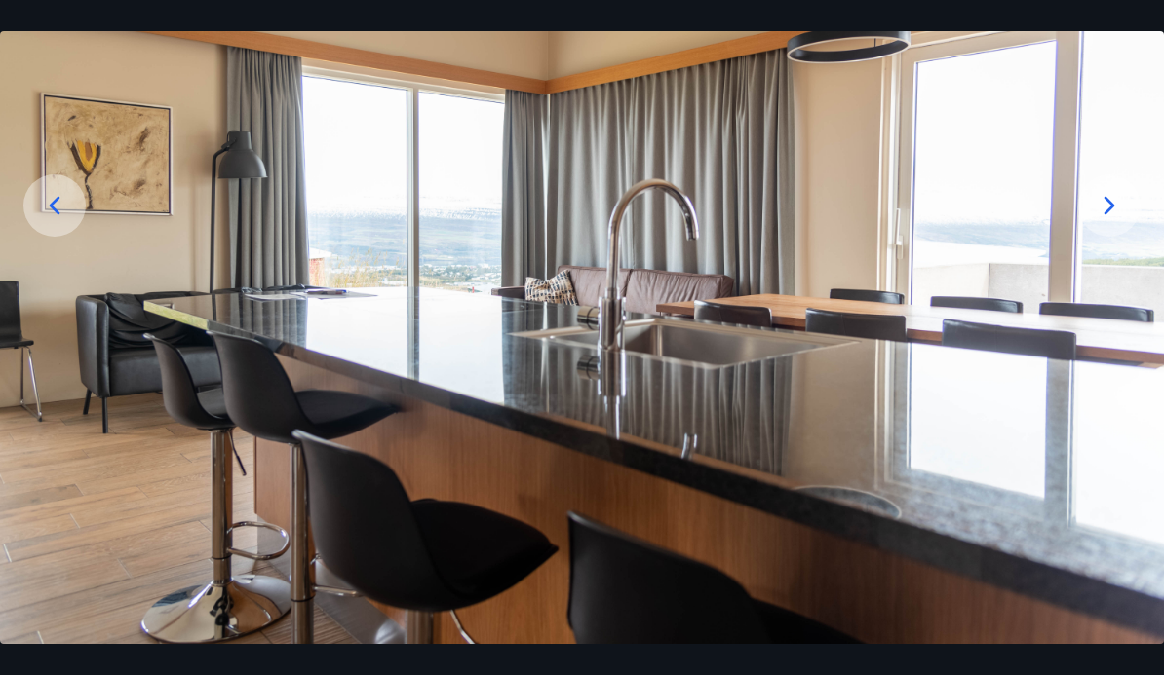
click at [1097, 221] on icon at bounding box center [1109, 205] width 31 height 31
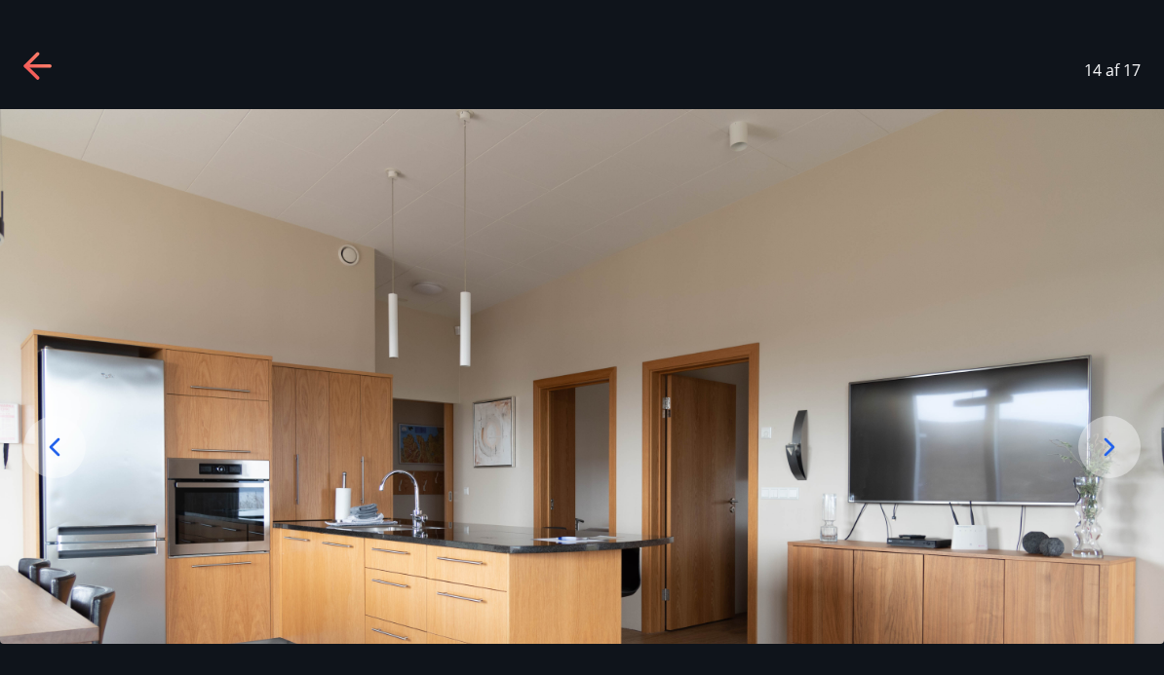
scroll to position [-10, 0]
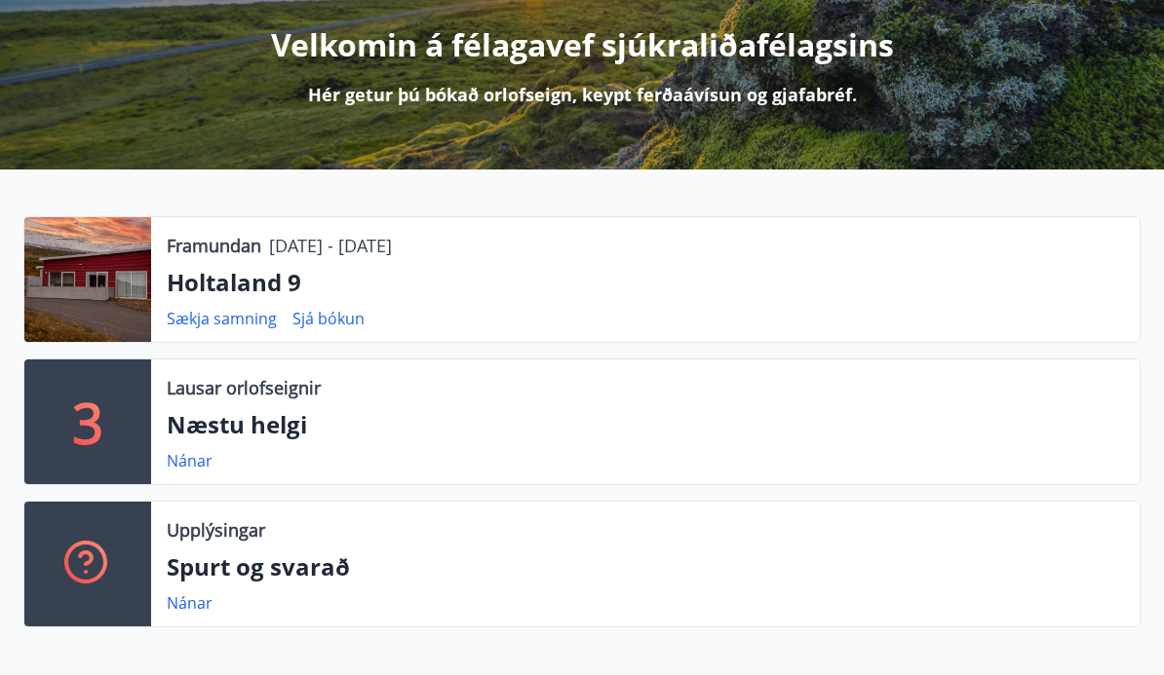
scroll to position [253, 0]
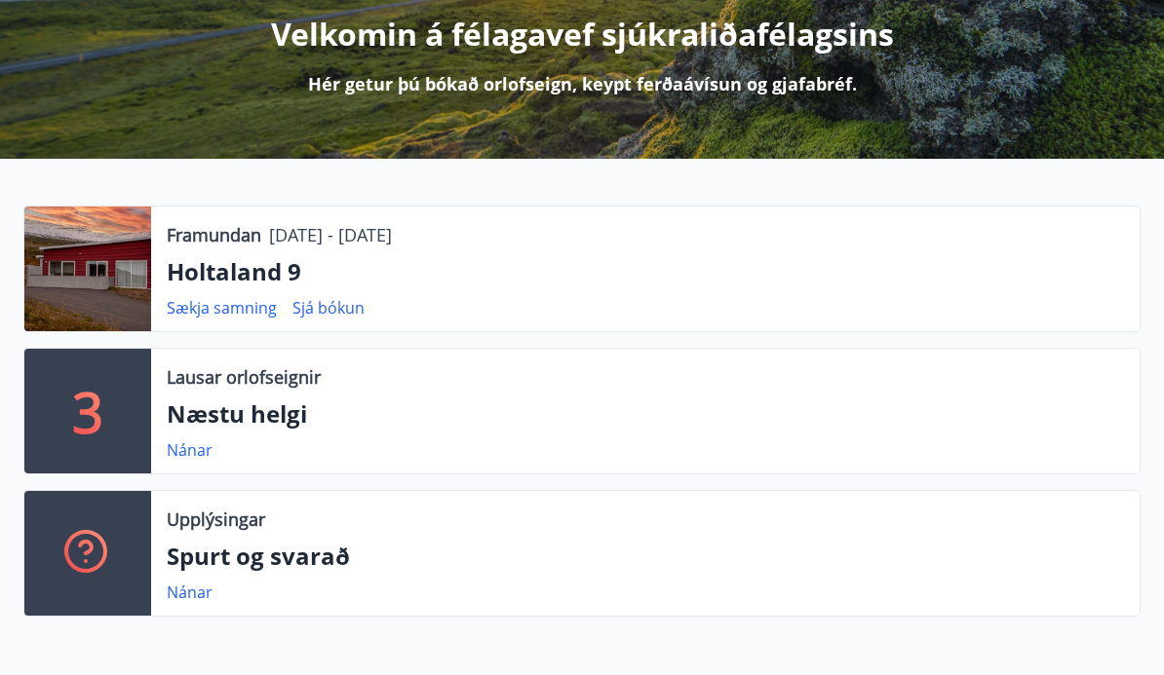
click at [98, 286] on div at bounding box center [87, 269] width 127 height 125
click at [115, 283] on div at bounding box center [87, 269] width 127 height 125
click at [189, 458] on link "Nánar" at bounding box center [190, 450] width 46 height 21
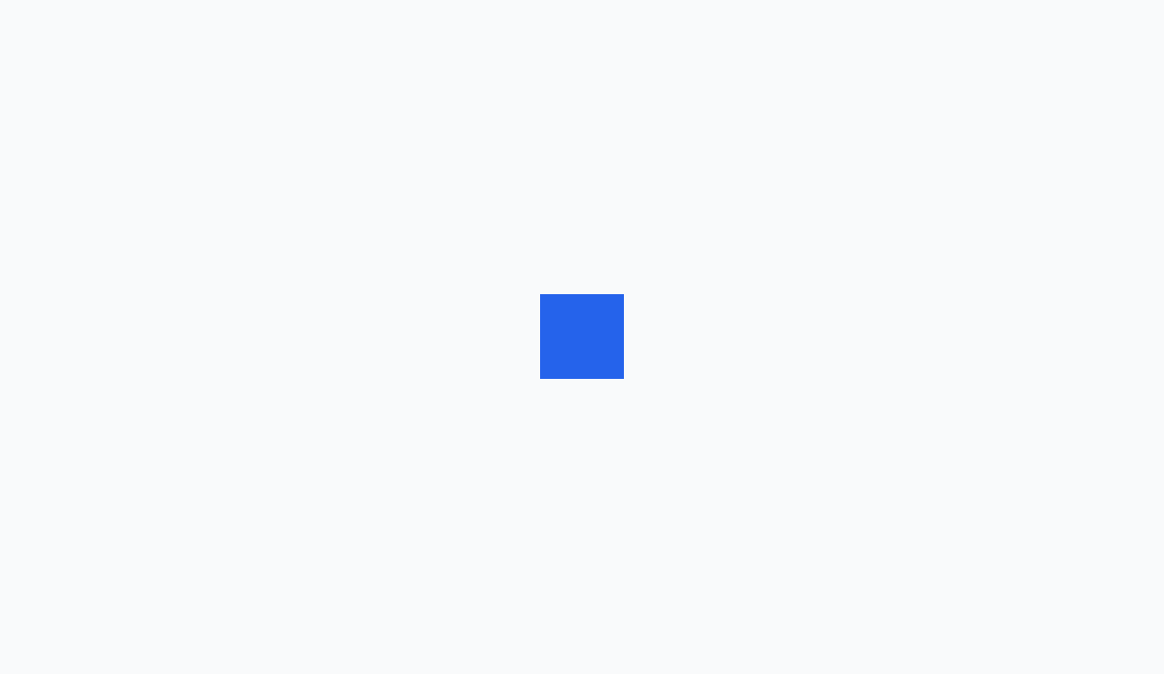
scroll to position [1, 0]
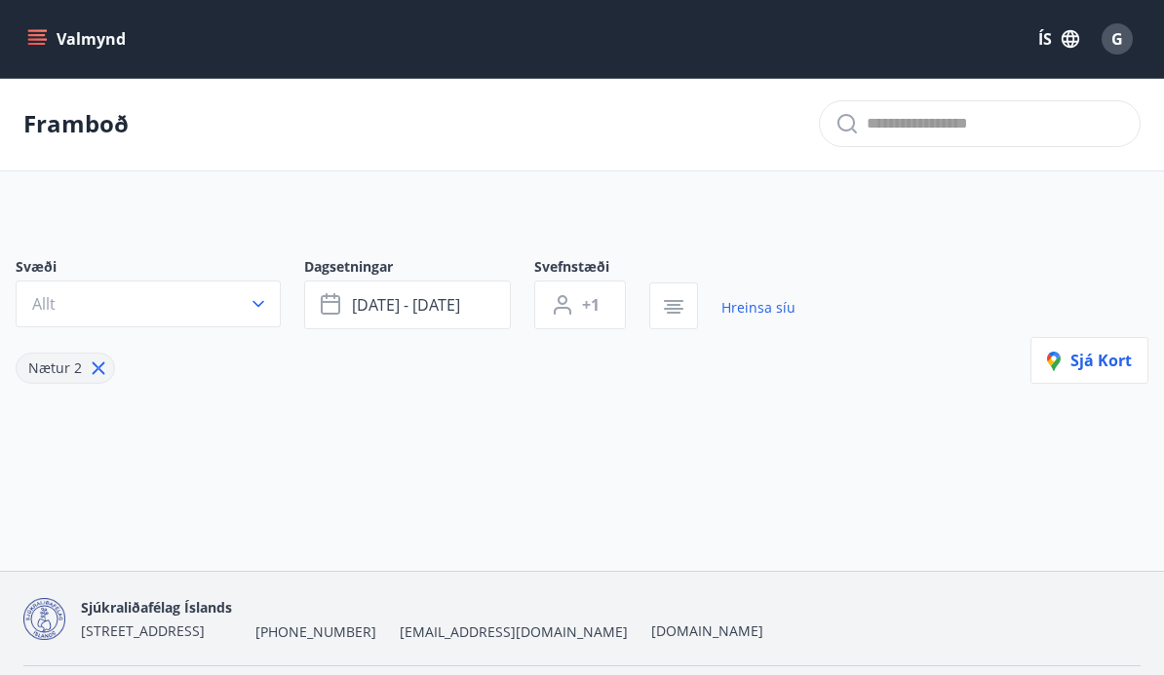
type input "*"
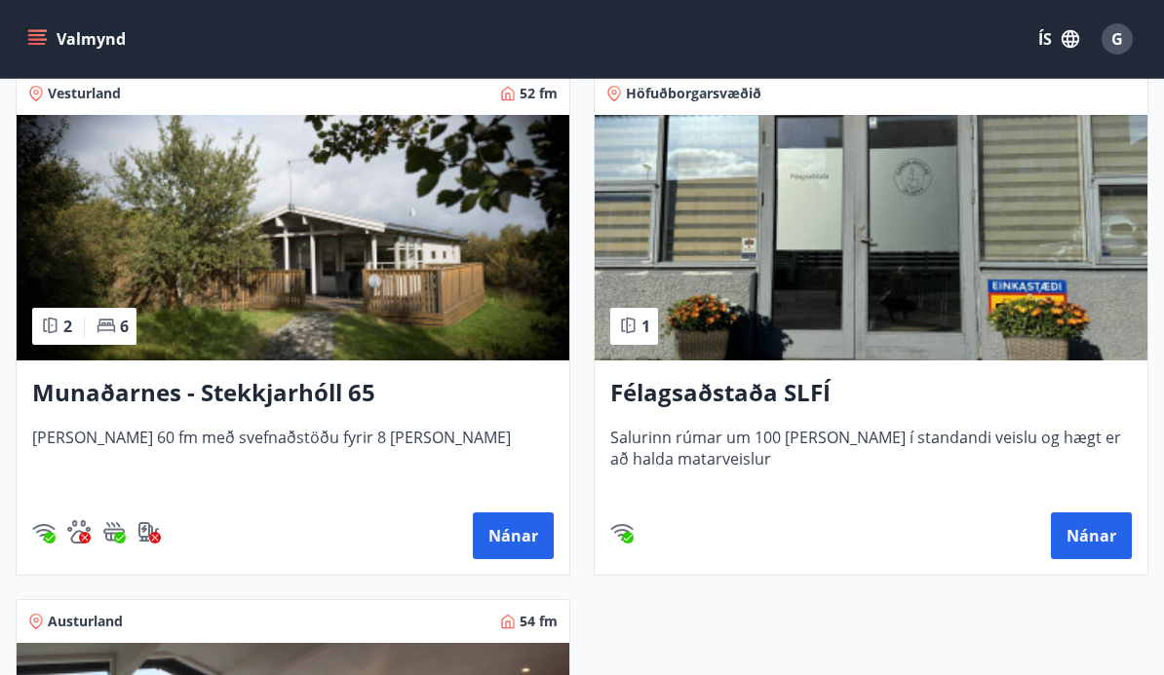
scroll to position [0, 0]
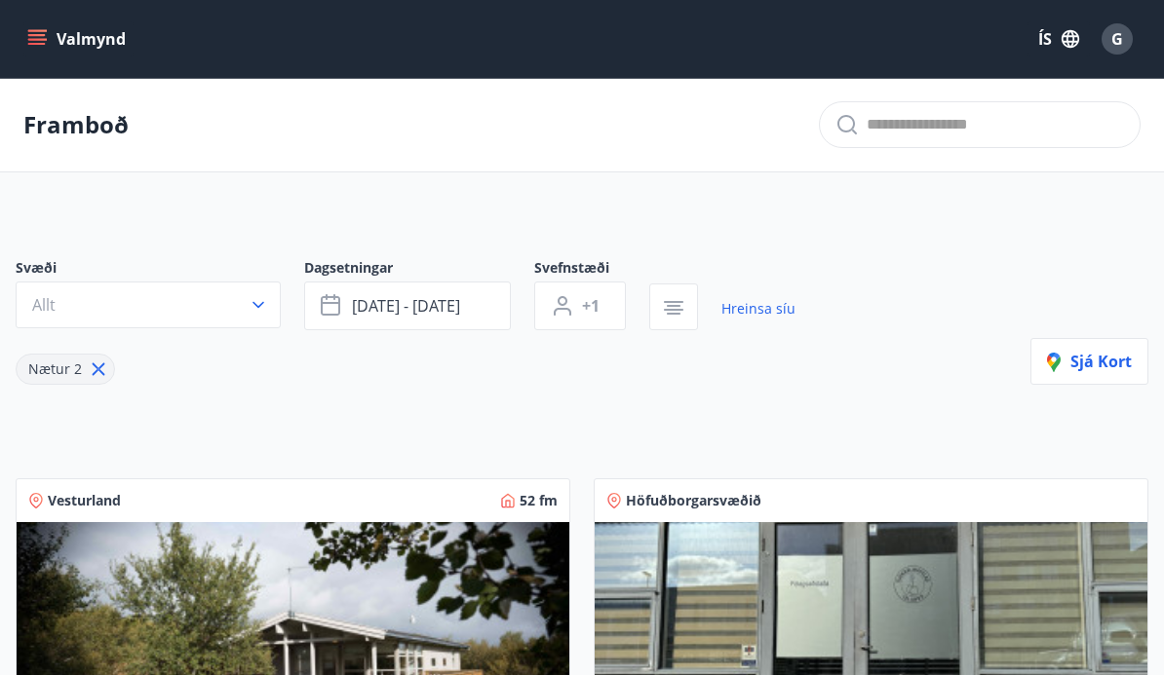
click at [31, 45] on icon "menu" at bounding box center [37, 44] width 18 height 2
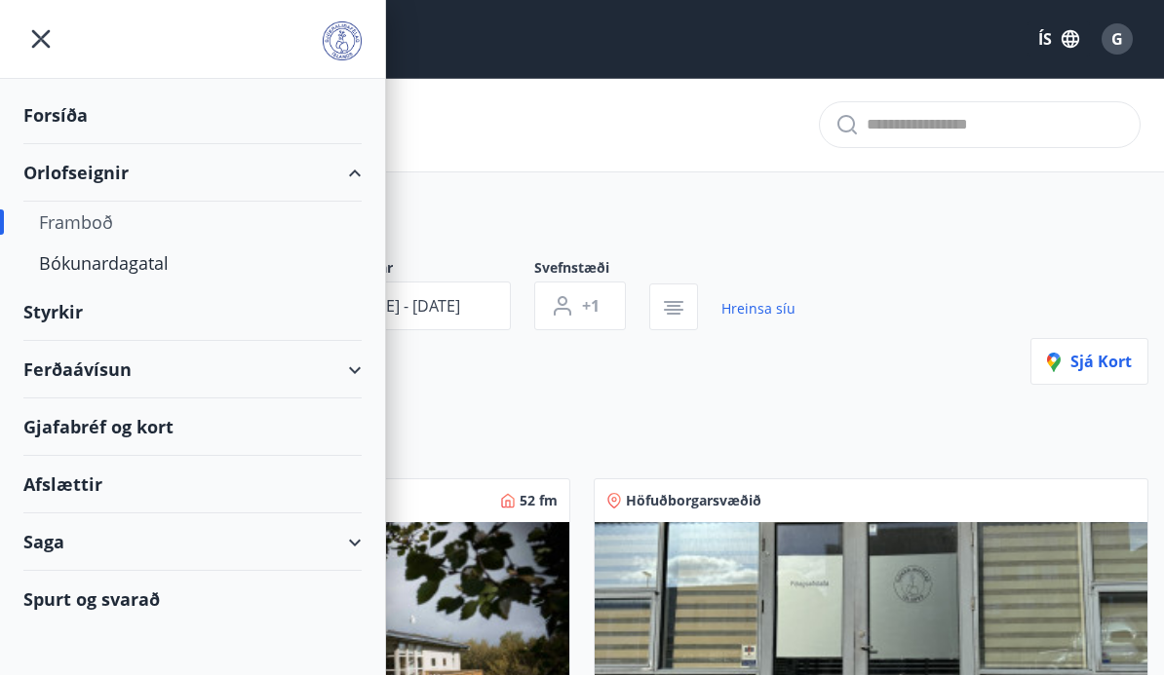
click at [35, 43] on icon "menu" at bounding box center [40, 38] width 35 height 35
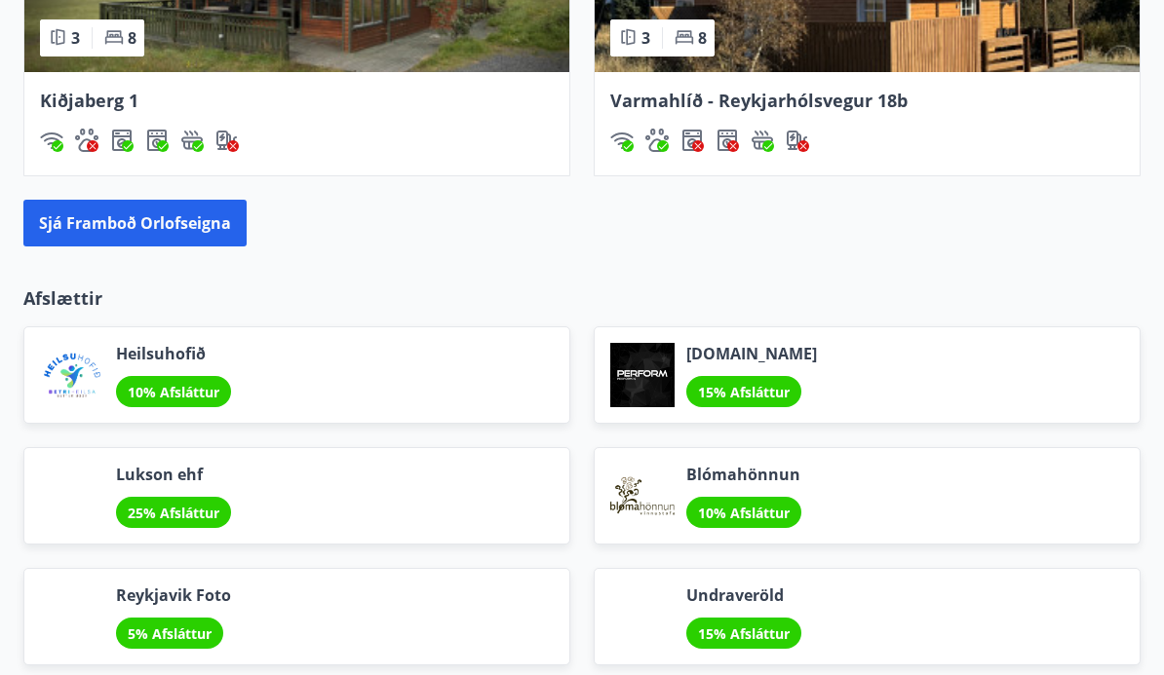
scroll to position [2131, 0]
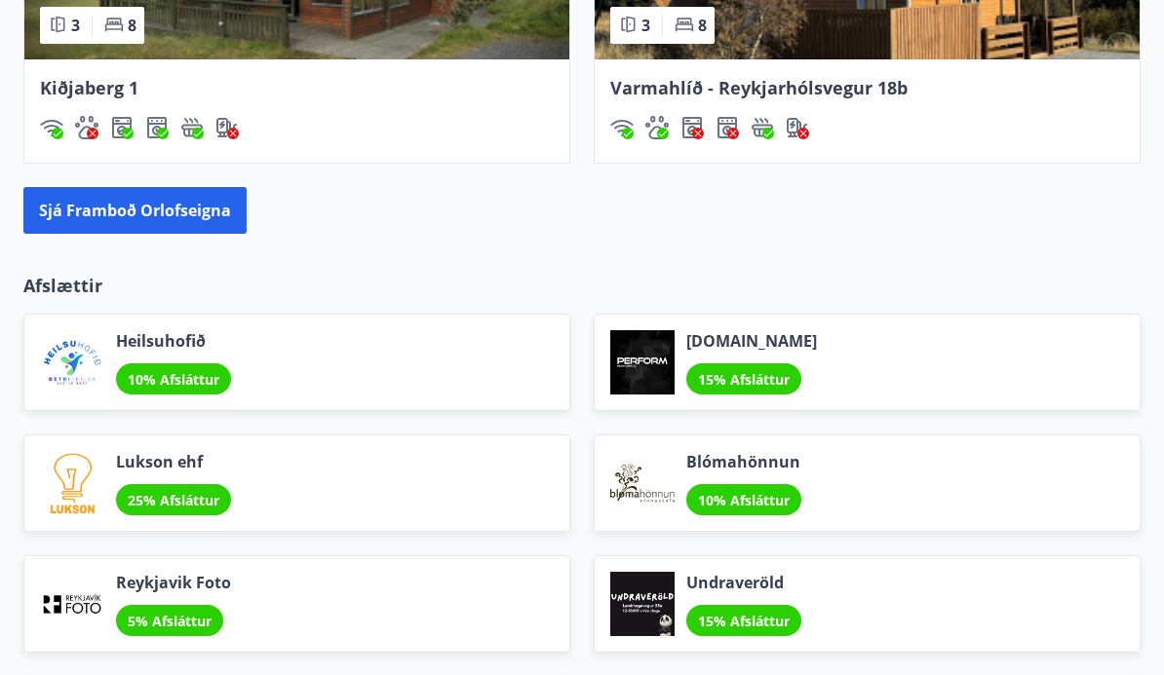
click at [157, 211] on button "Sjá framboð orlofseigna" at bounding box center [134, 211] width 223 height 47
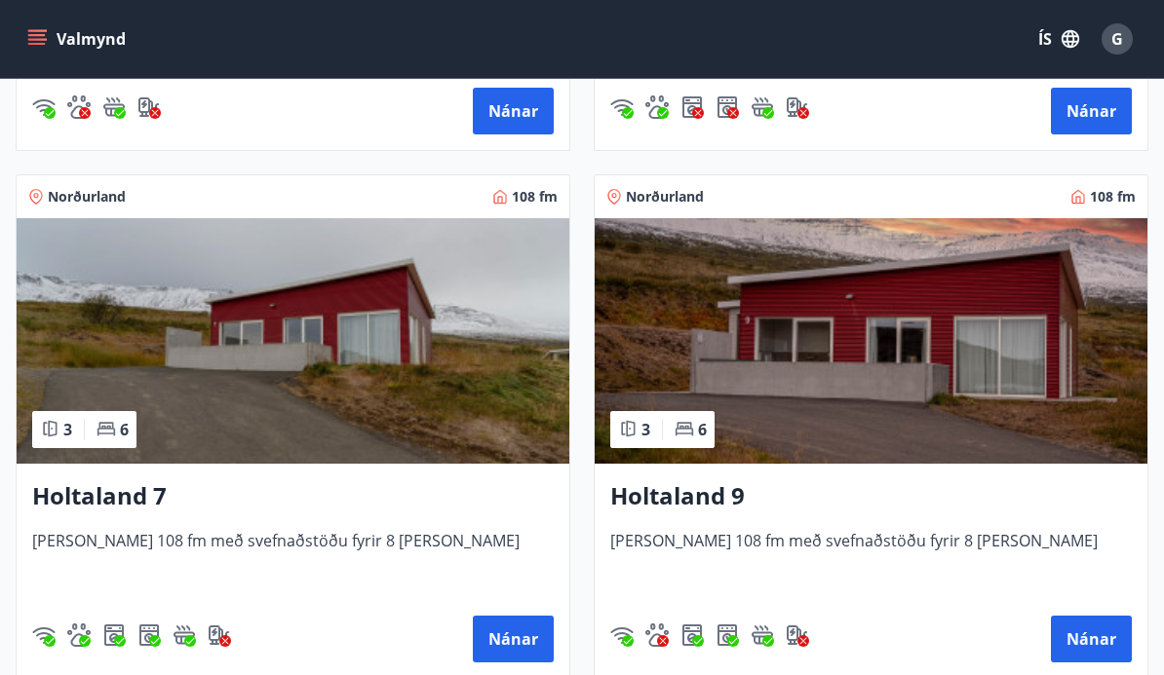
scroll to position [3427, 0]
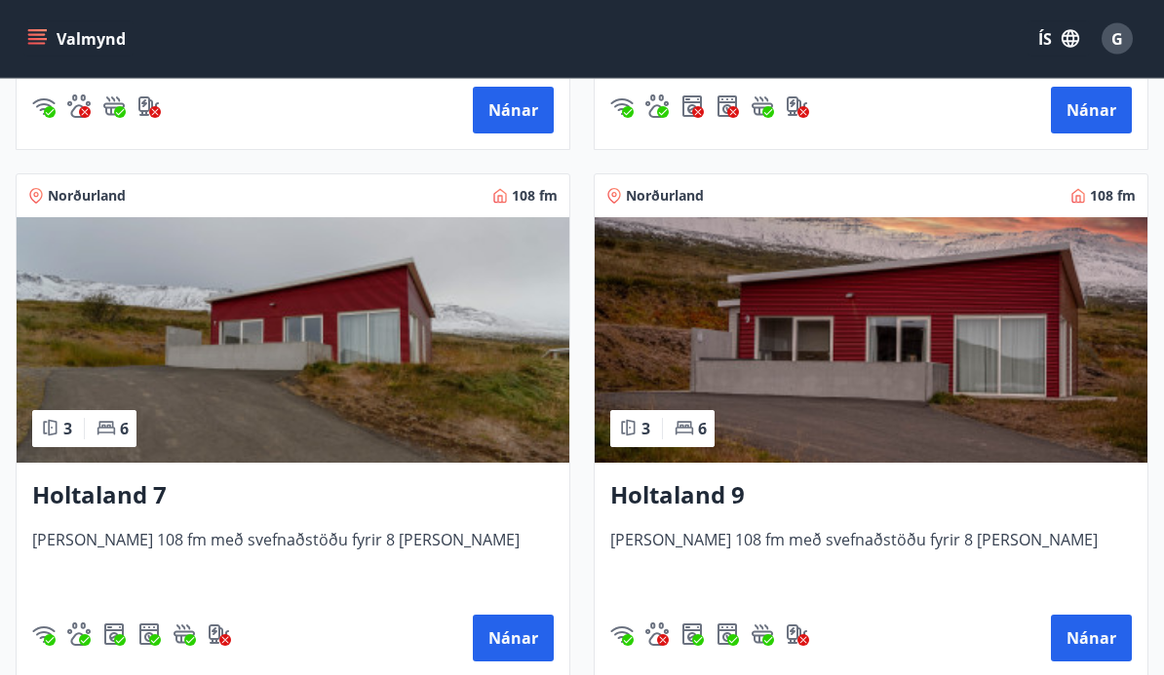
click at [690, 487] on h3 "Holtaland 9" at bounding box center [870, 497] width 521 height 35
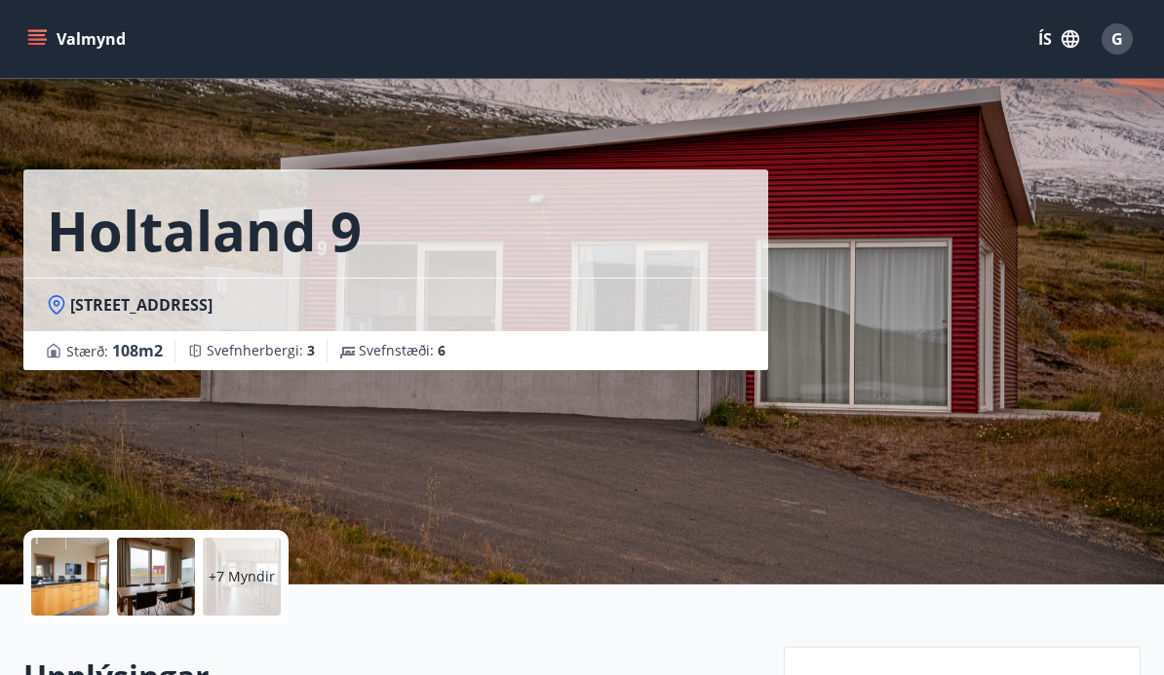
click at [260, 583] on p "+7 Myndir" at bounding box center [242, 576] width 66 height 19
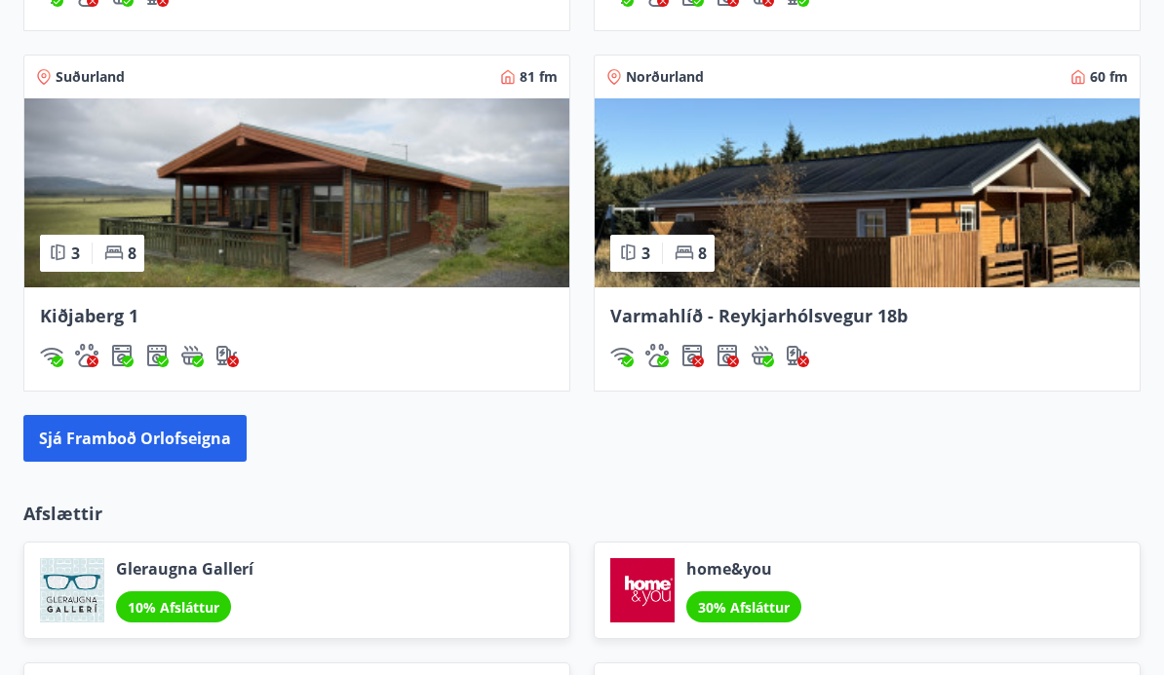
scroll to position [1902, 0]
click at [161, 445] on button "Sjá framboð orlofseigna" at bounding box center [134, 439] width 223 height 47
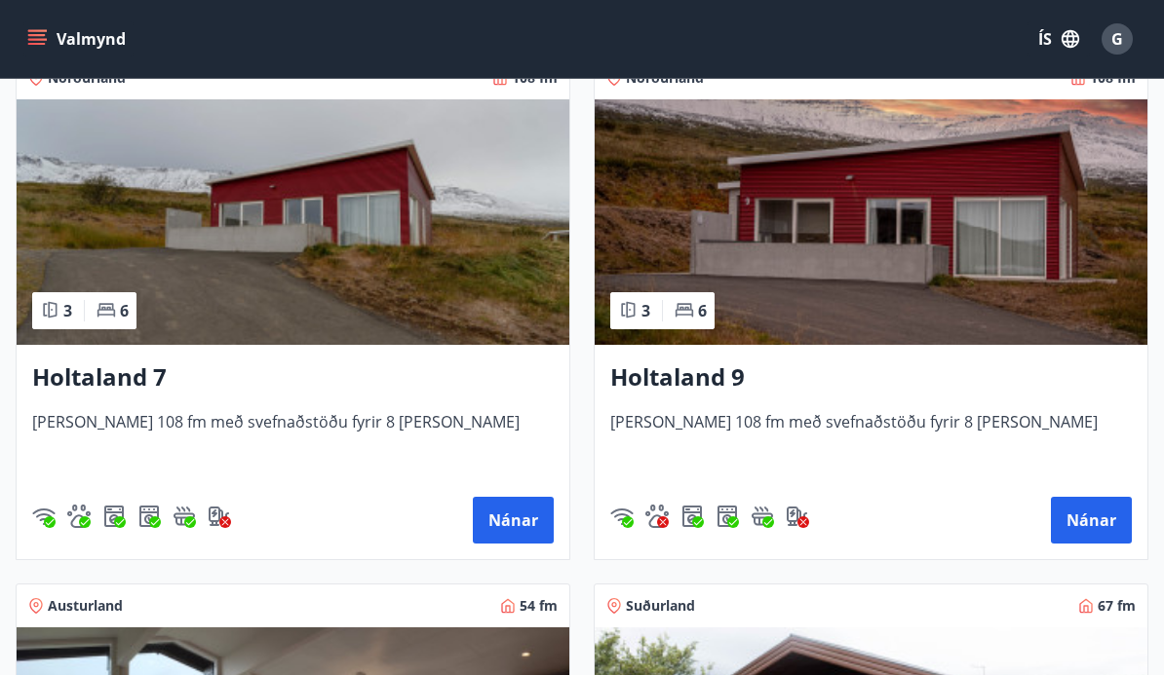
scroll to position [3545, 0]
click at [1088, 521] on button "Nánar" at bounding box center [1091, 521] width 81 height 47
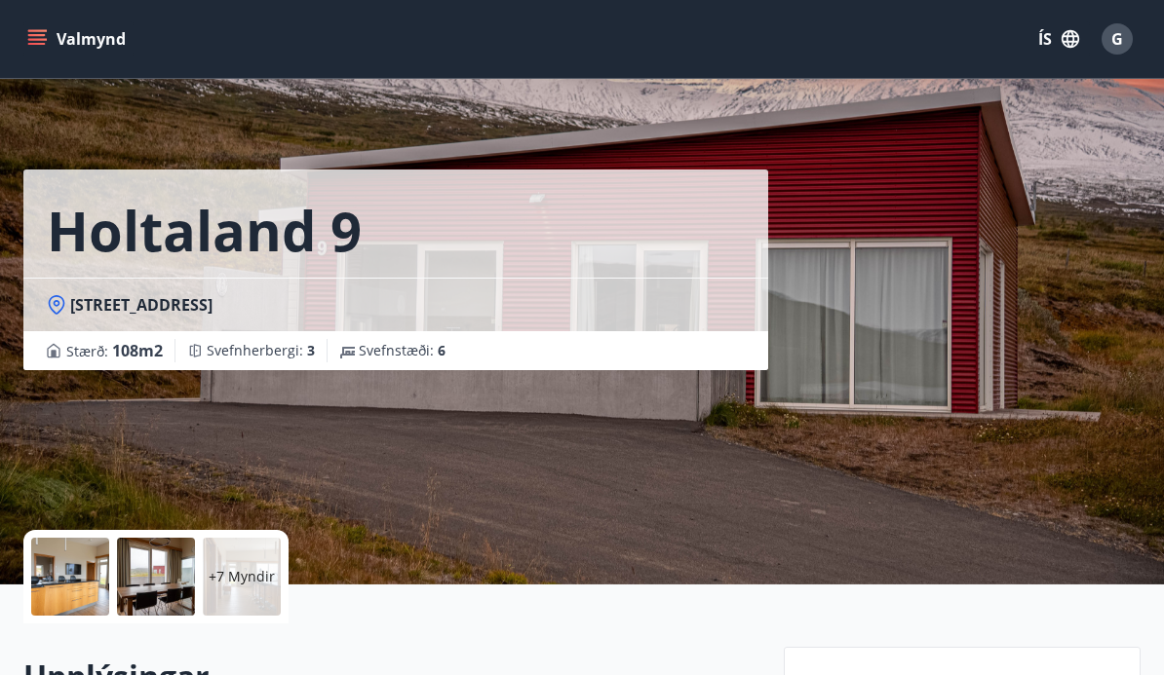
click at [69, 558] on div at bounding box center [70, 577] width 78 height 78
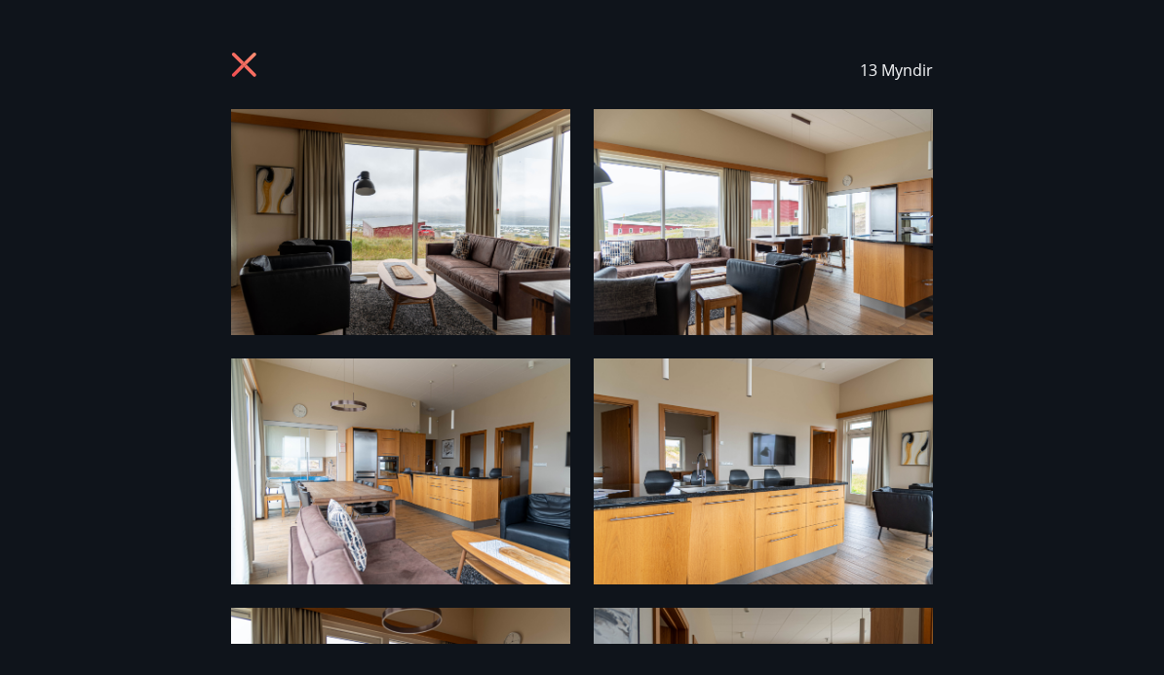
click at [455, 258] on img at bounding box center [400, 222] width 339 height 226
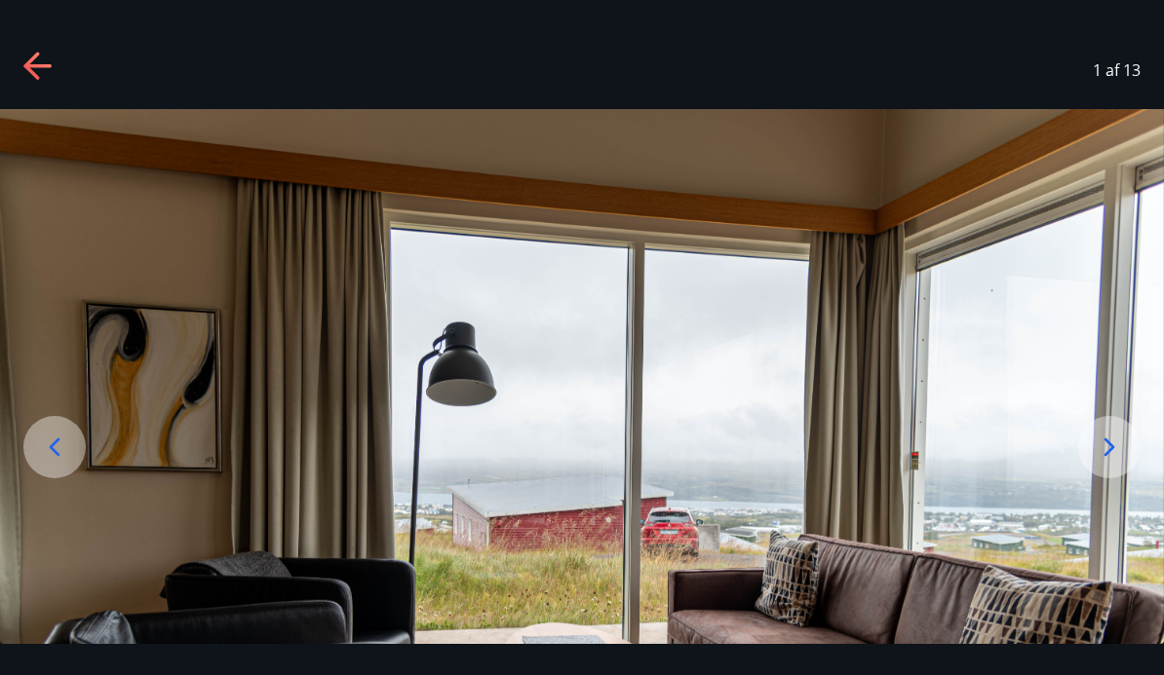
scroll to position [5, 0]
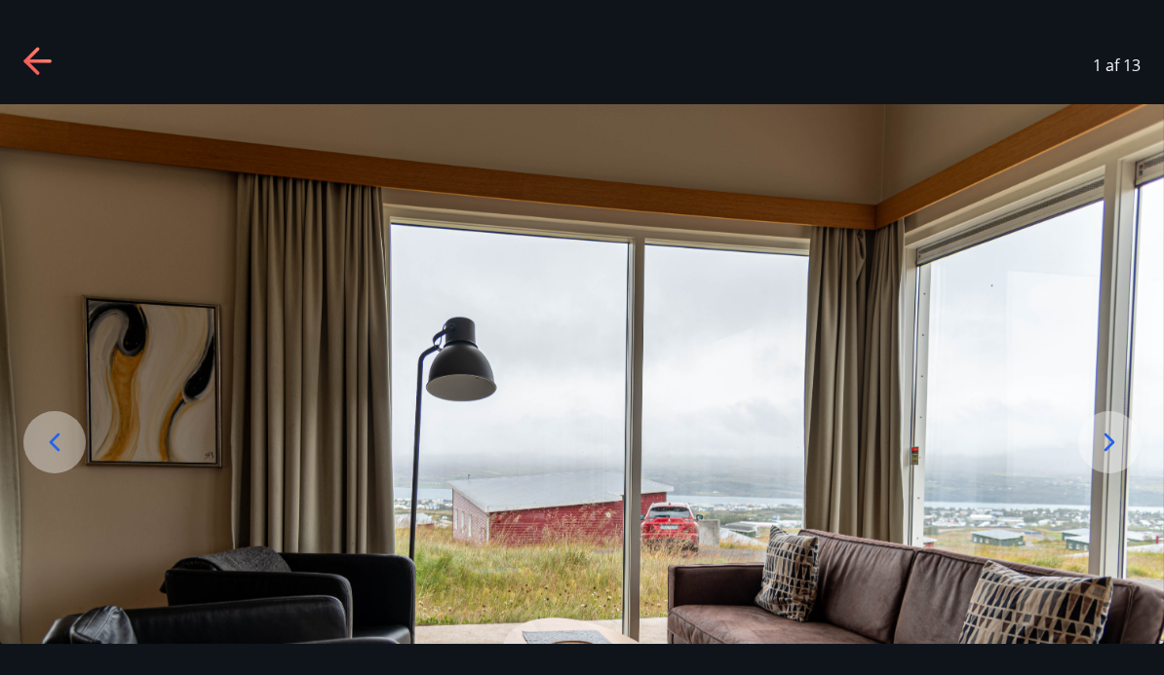
click at [1128, 474] on div at bounding box center [1109, 442] width 62 height 62
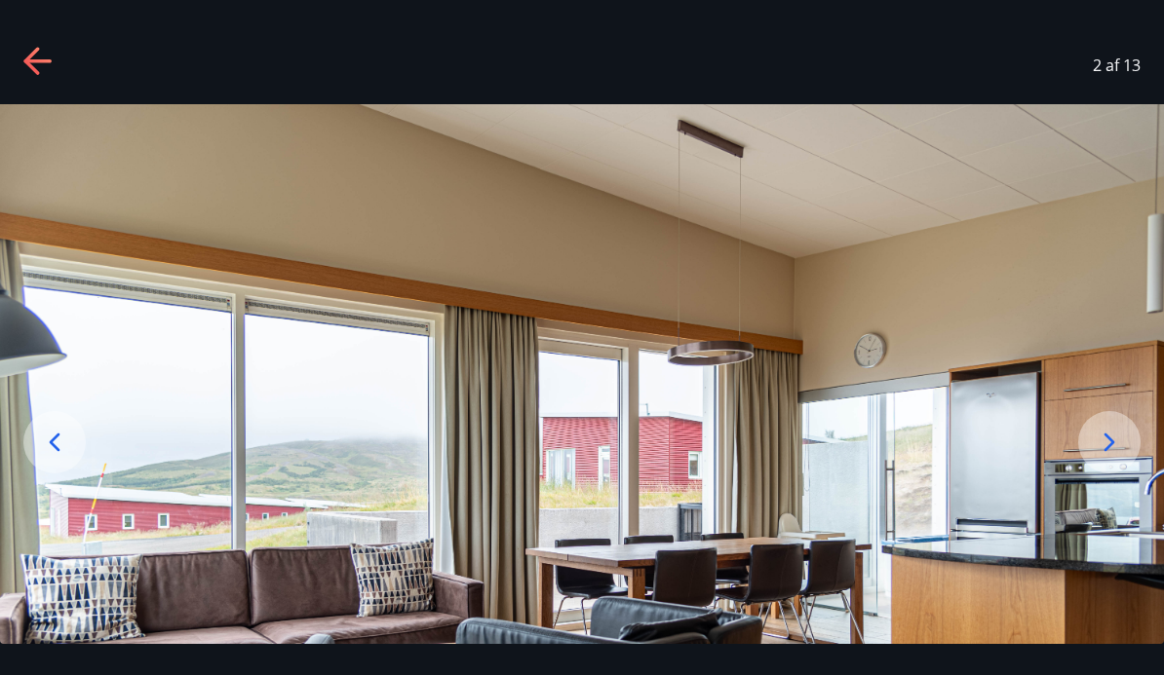
click at [1122, 458] on icon at bounding box center [1109, 442] width 31 height 31
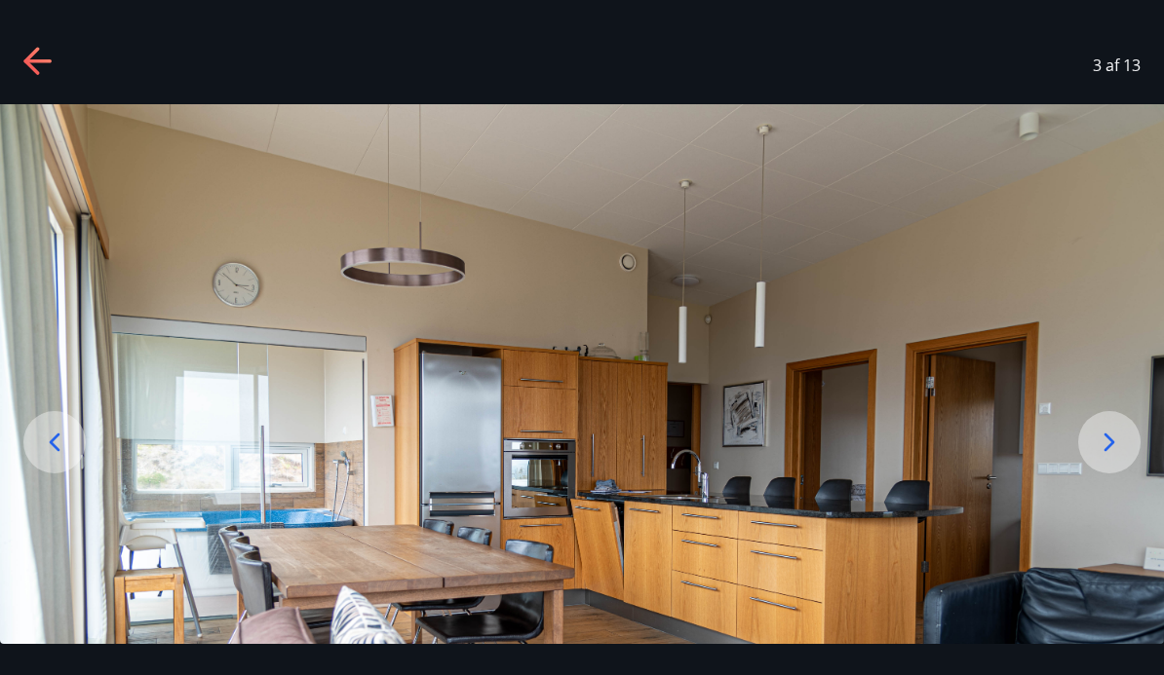
click at [1127, 474] on div at bounding box center [1109, 442] width 62 height 62
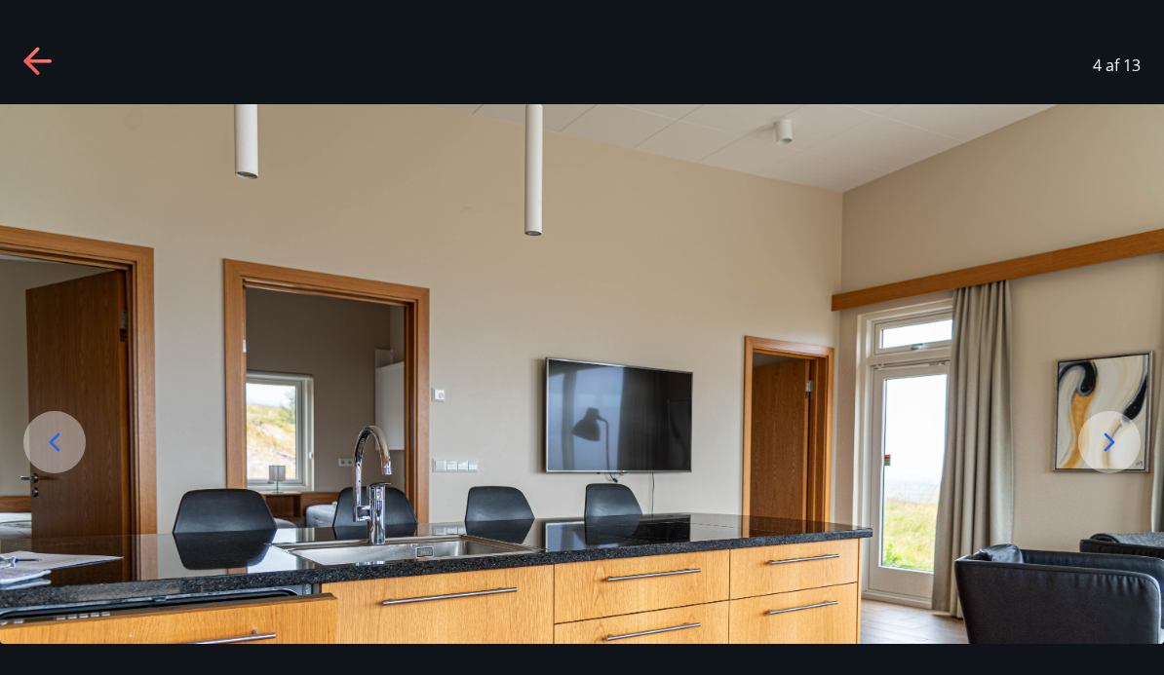
click at [1114, 458] on icon at bounding box center [1109, 442] width 31 height 31
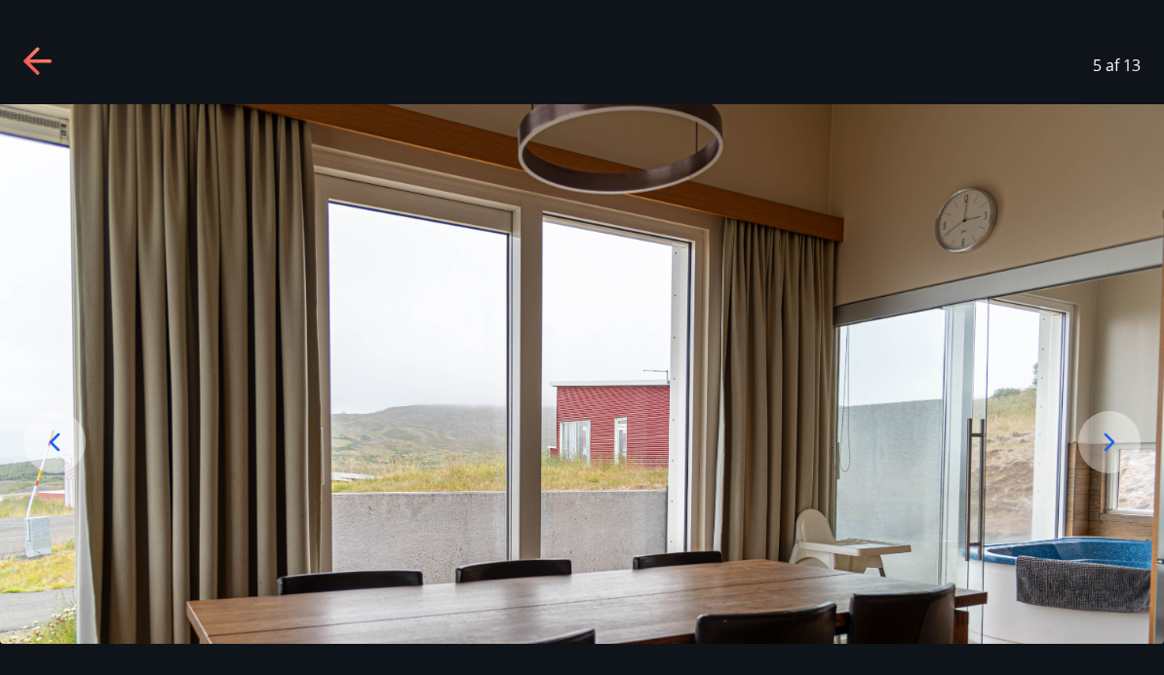
click at [1120, 471] on div at bounding box center [1109, 442] width 62 height 62
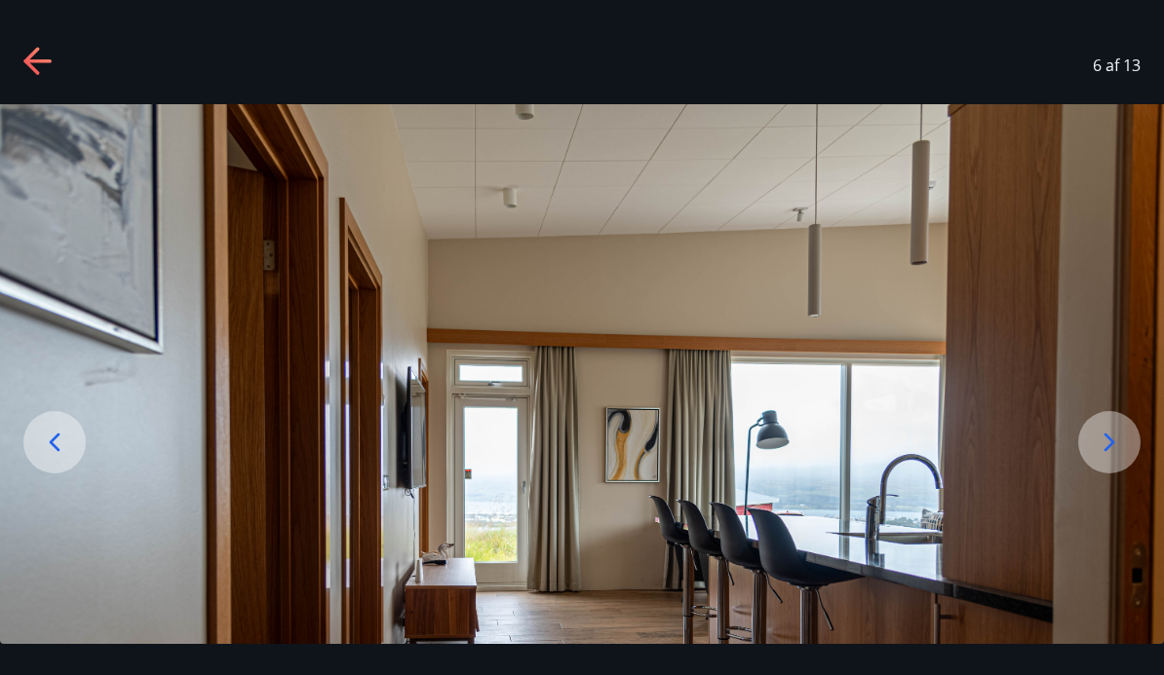
click at [1119, 458] on icon at bounding box center [1109, 442] width 31 height 31
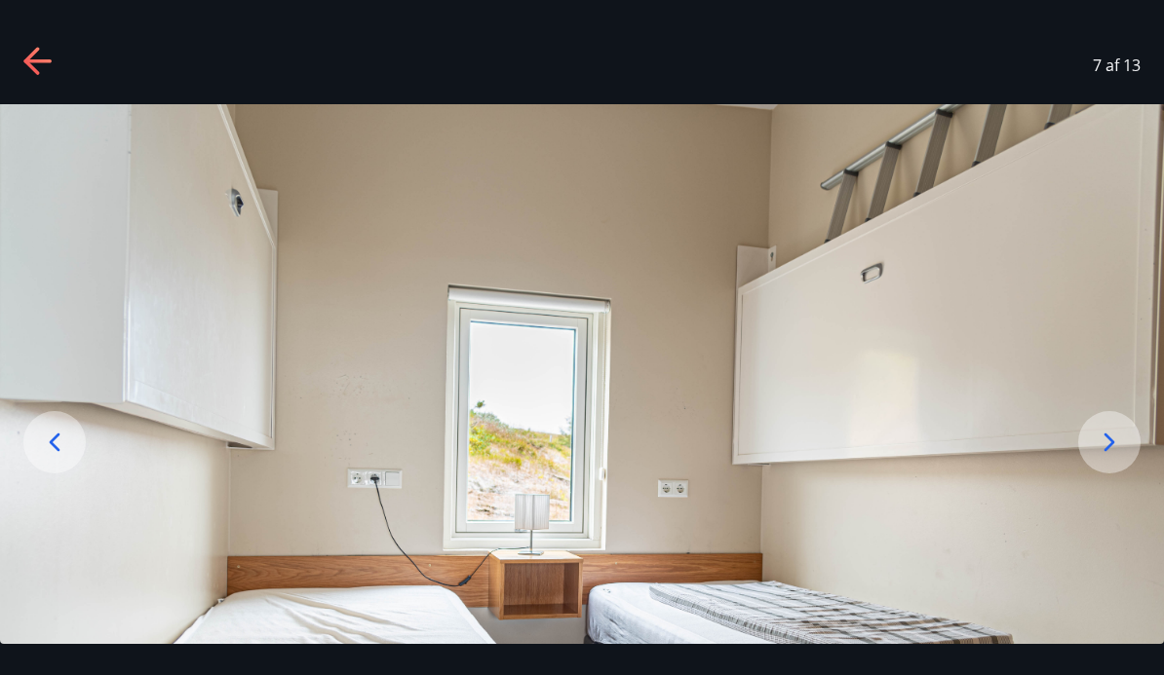
click at [1114, 451] on icon at bounding box center [1109, 442] width 11 height 19
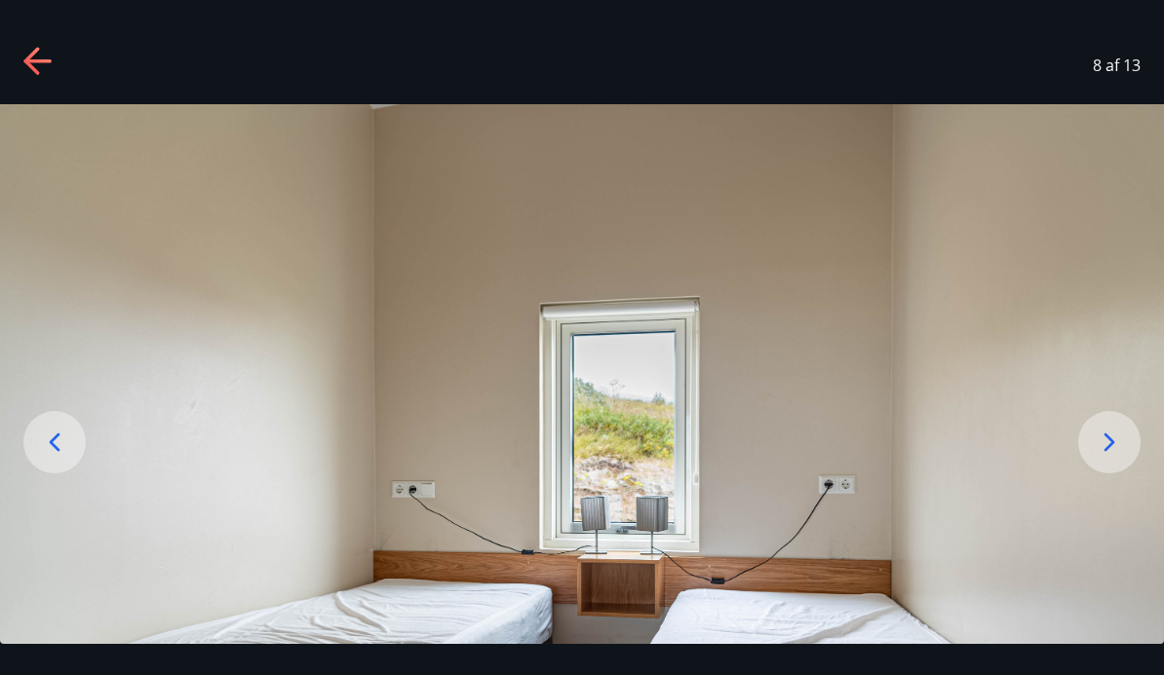
click at [1115, 458] on icon at bounding box center [1109, 442] width 31 height 31
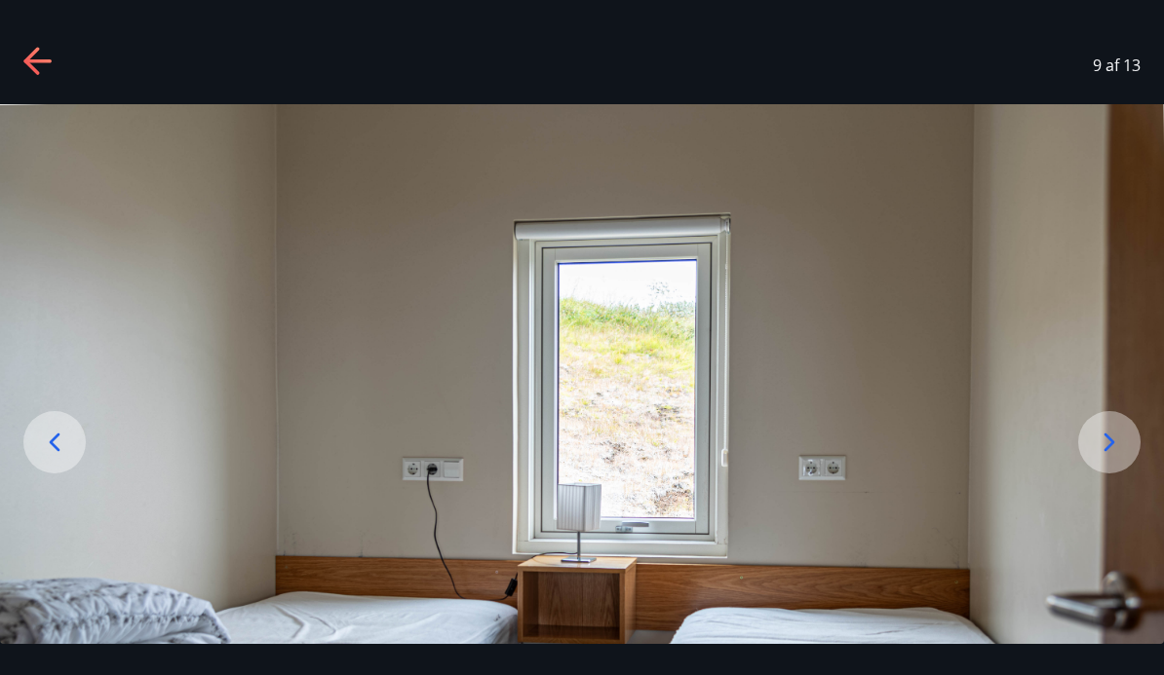
click at [1118, 458] on icon at bounding box center [1109, 442] width 31 height 31
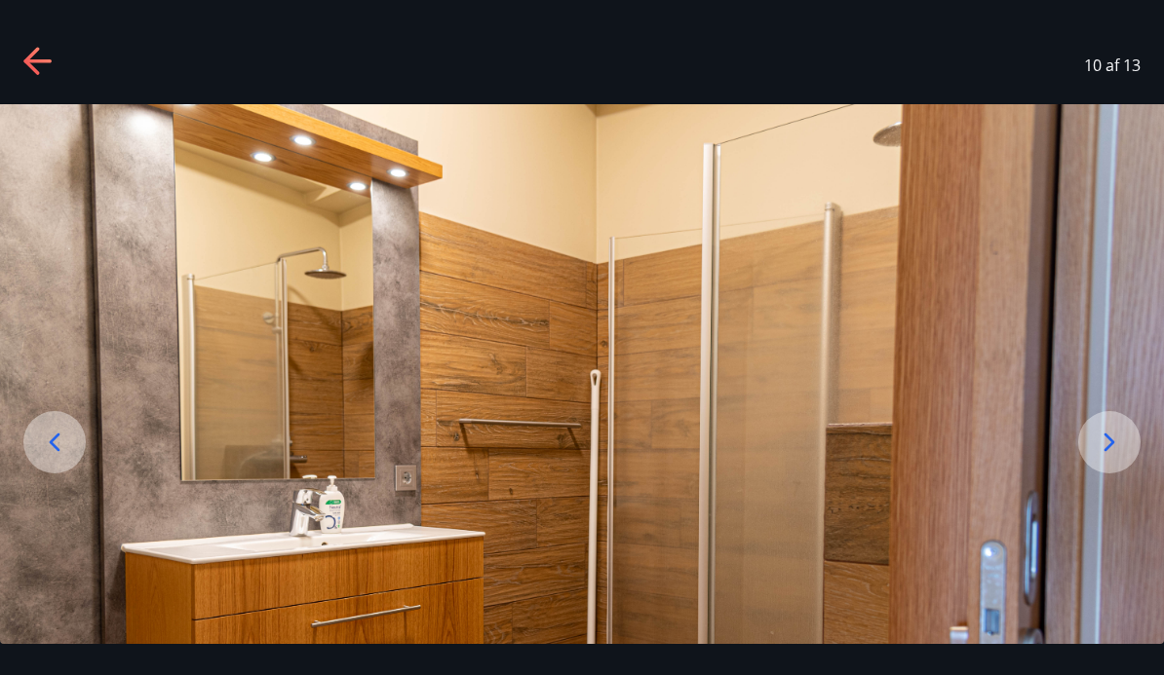
click at [1106, 458] on icon at bounding box center [1109, 442] width 31 height 31
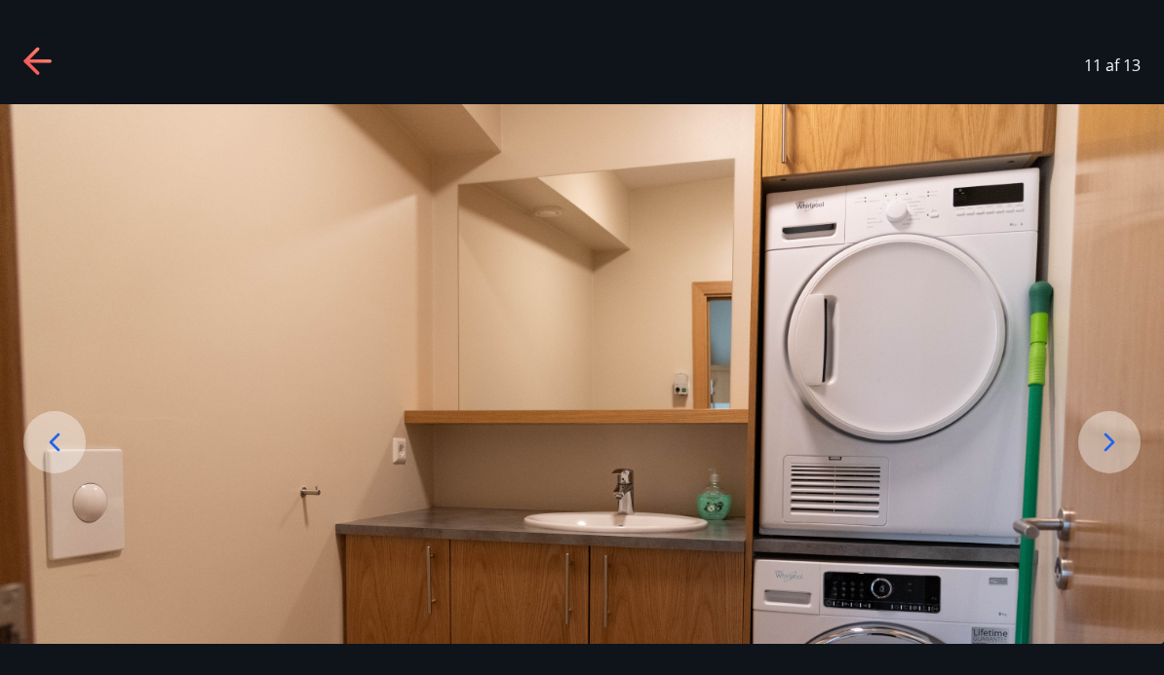
click at [1116, 458] on icon at bounding box center [1109, 442] width 31 height 31
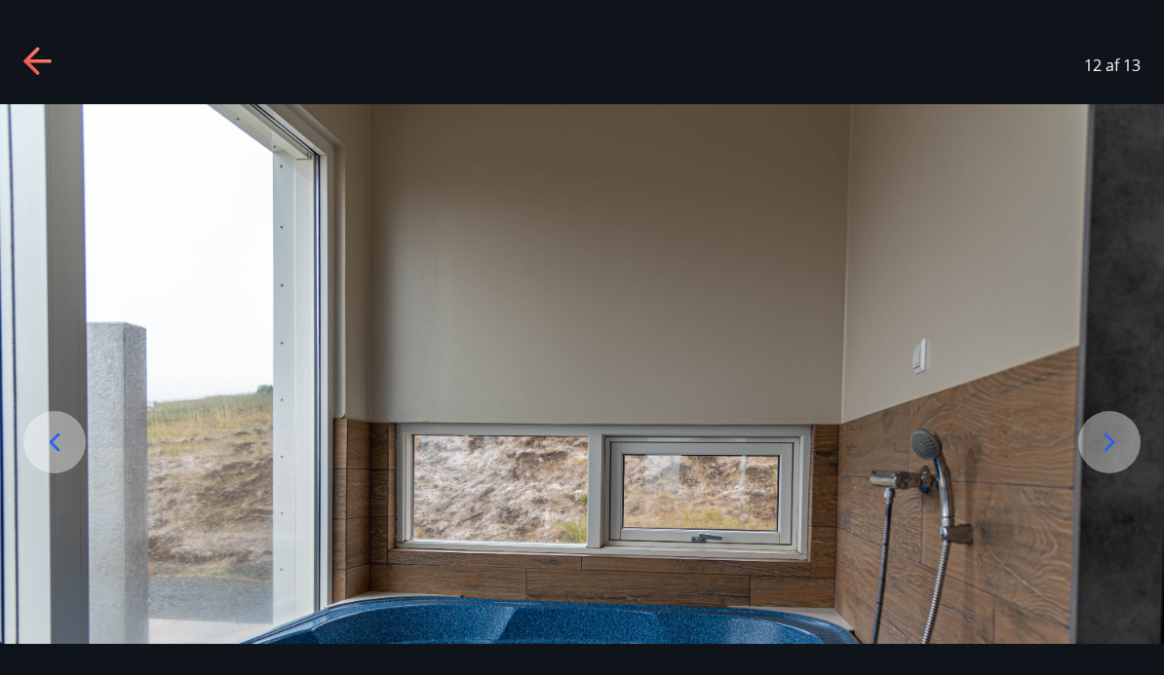
click at [1115, 458] on icon at bounding box center [1109, 442] width 31 height 31
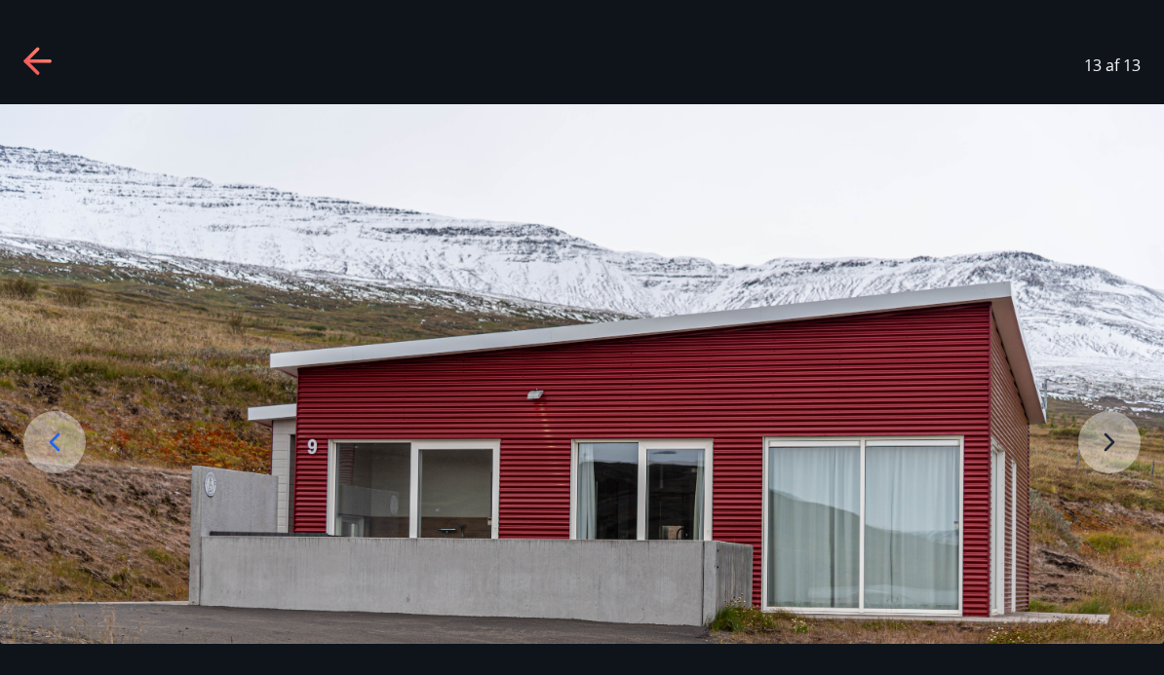
click at [1114, 487] on img at bounding box center [582, 492] width 1164 height 777
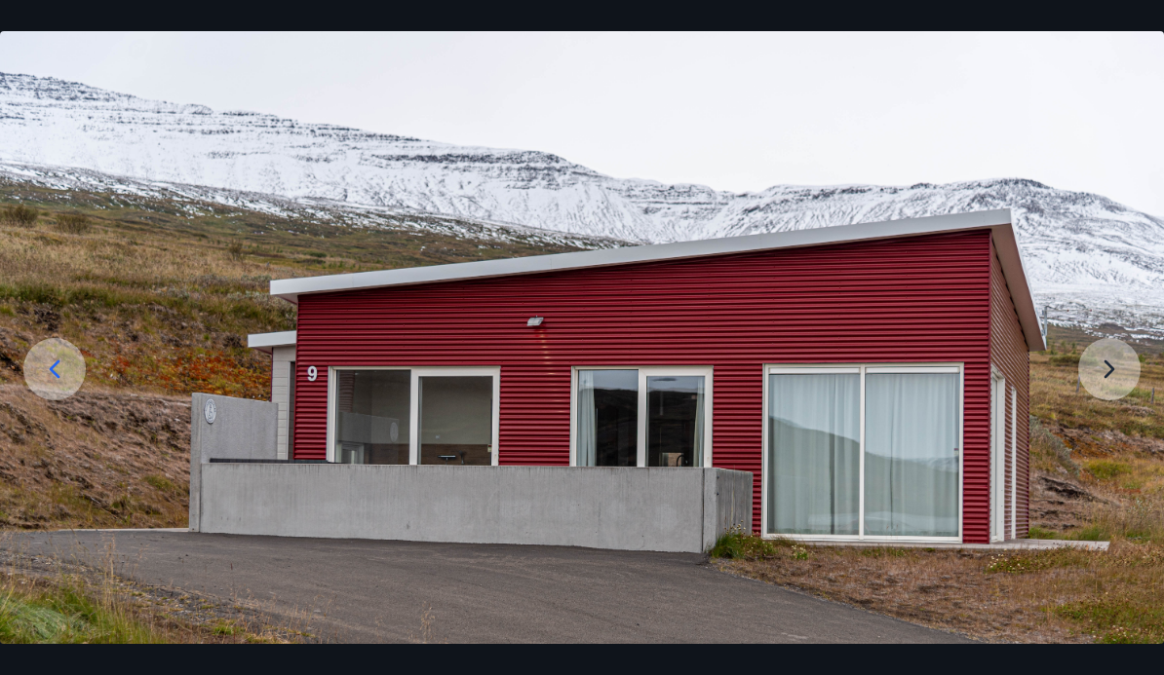
click at [1097, 423] on img at bounding box center [582, 419] width 1164 height 777
click at [1131, 411] on img at bounding box center [582, 419] width 1164 height 777
click at [1131, 410] on img at bounding box center [582, 419] width 1164 height 777
click at [1118, 417] on img at bounding box center [582, 419] width 1164 height 777
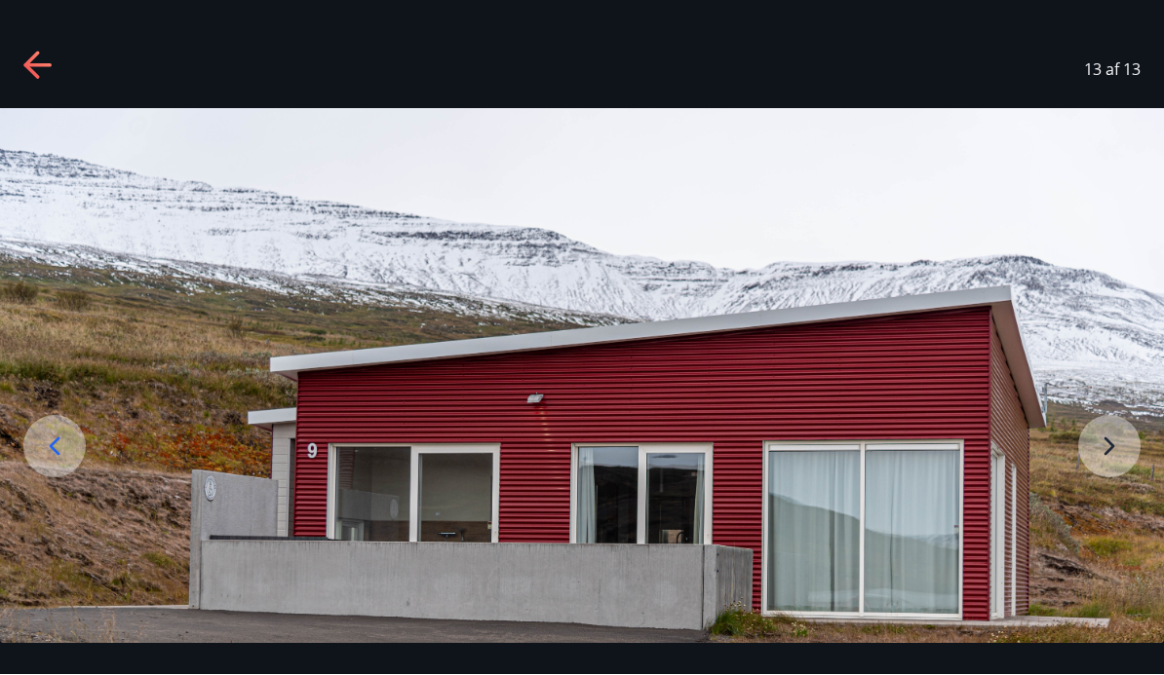
scroll to position [91, 0]
